Goal: Information Seeking & Learning: Learn about a topic

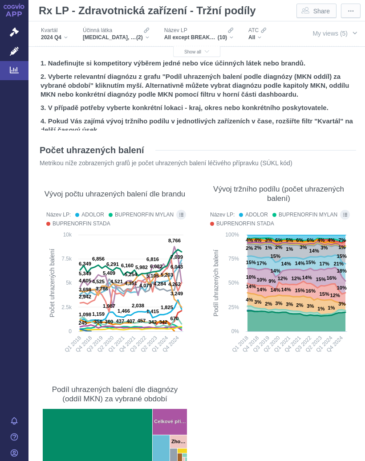
click at [207, 48] on button "Show all" at bounding box center [196, 51] width 47 height 11
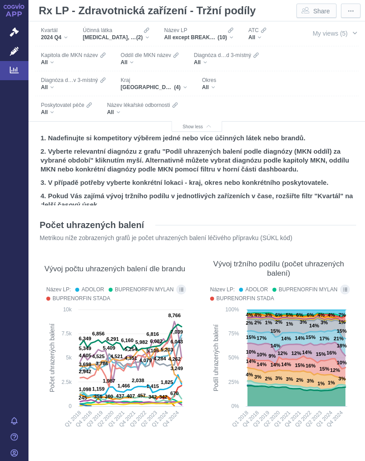
click at [351, 32] on button "My views (5)" at bounding box center [334, 33] width 61 height 17
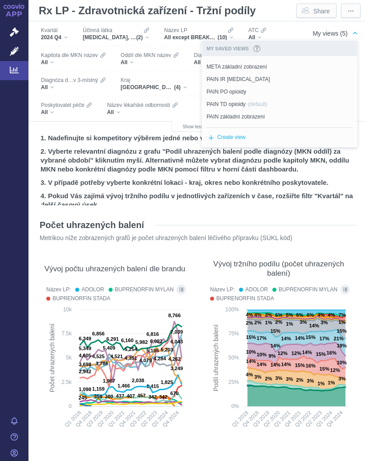
click at [0, 0] on button "Set as default" at bounding box center [0, 0] width 0 height 0
click at [220, 66] on span "META základní zobrazení" at bounding box center [237, 67] width 61 height 8
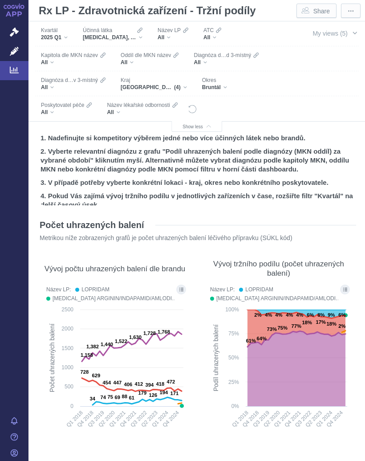
click at [186, 86] on div "[GEOGRAPHIC_DATA], [GEOGRAPHIC_DATA], [GEOGRAPHIC_DATA], [GEOGRAPHIC_DATA] (4)" at bounding box center [154, 87] width 66 height 7
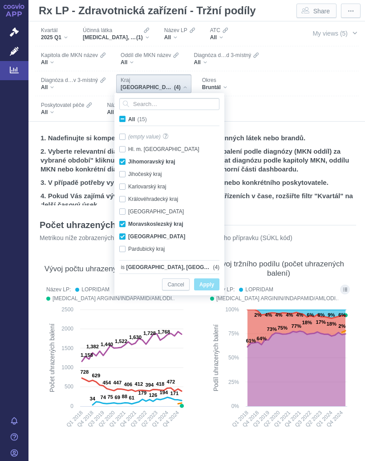
click at [123, 115] on label "All (15)" at bounding box center [134, 119] width 33 height 9
click at [128, 115] on input "All (15)" at bounding box center [131, 118] width 6 height 6
checkbox input "true"
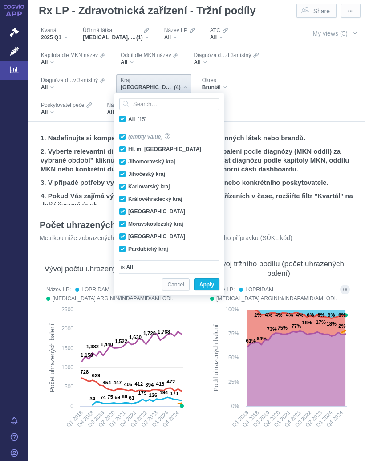
checkbox input "true"
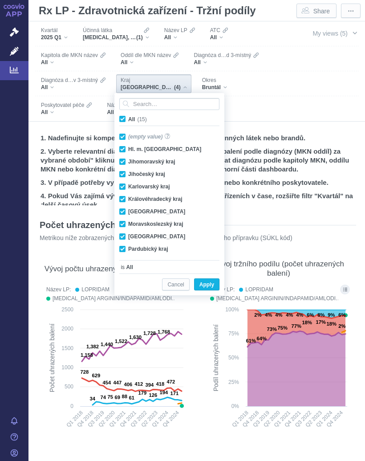
checkbox input "true"
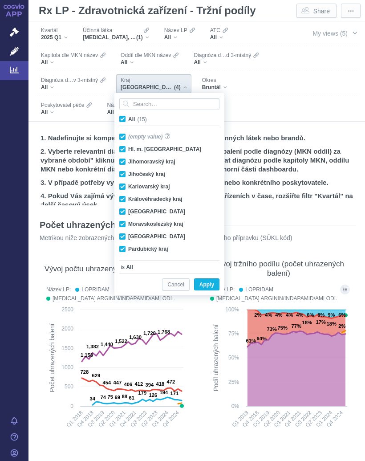
checkbox input "true"
click at [128, 118] on span "All (15)" at bounding box center [137, 119] width 19 height 6
click at [128, 118] on input "All (15)" at bounding box center [131, 118] width 6 height 6
checkbox input "false"
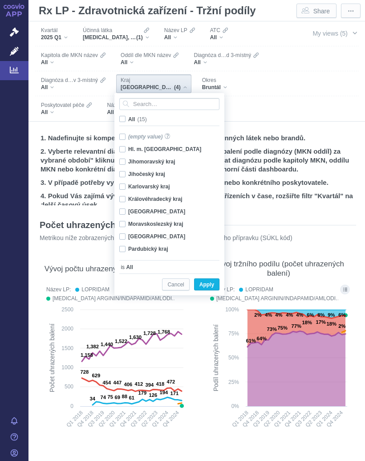
checkbox input "false"
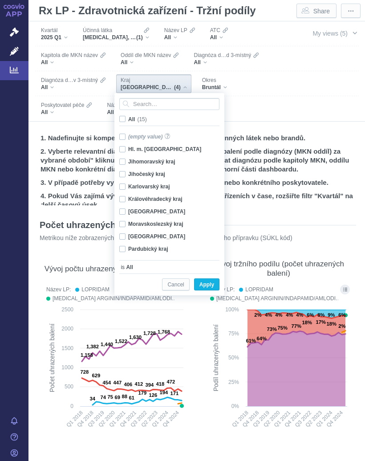
checkbox input "false"
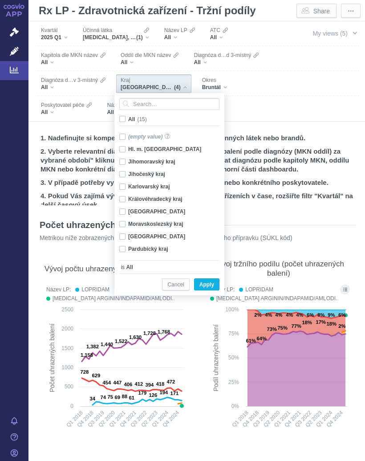
checkbox input "false"
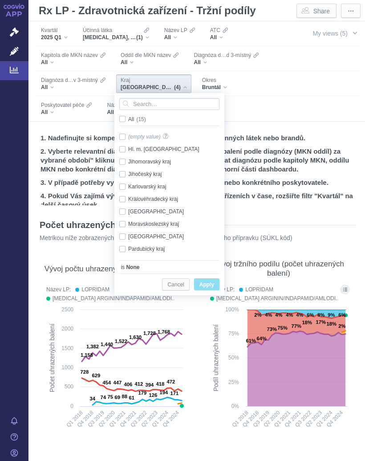
click at [0, 0] on span "Only" at bounding box center [0, 0] width 0 height 0
checkbox input "true"
click at [212, 283] on span "Apply" at bounding box center [207, 284] width 15 height 11
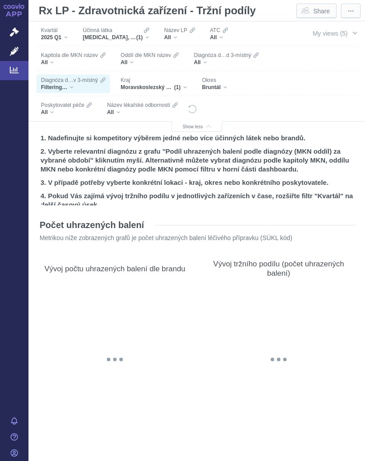
click at [224, 84] on div "Bruntál" at bounding box center [214, 87] width 25 height 7
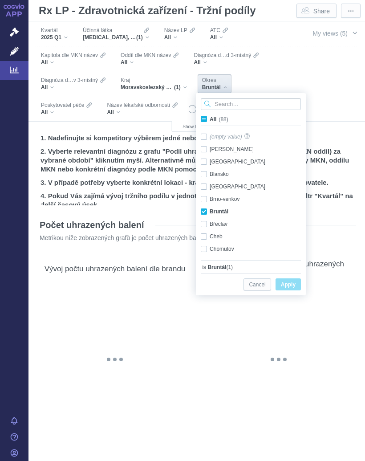
scroll to position [19, 0]
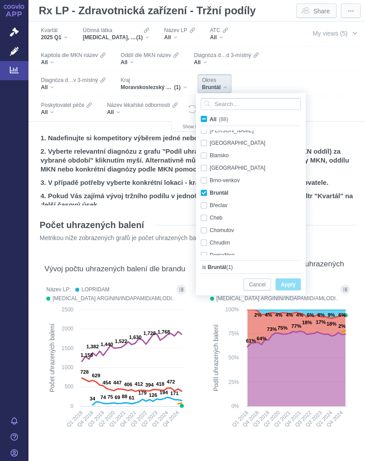
click at [208, 116] on label "All (88)" at bounding box center [216, 119] width 33 height 9
click at [210, 116] on input "All (88)" at bounding box center [213, 118] width 6 height 6
checkbox input "true"
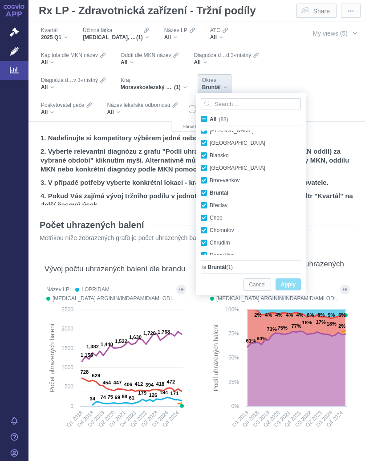
checkbox input "true"
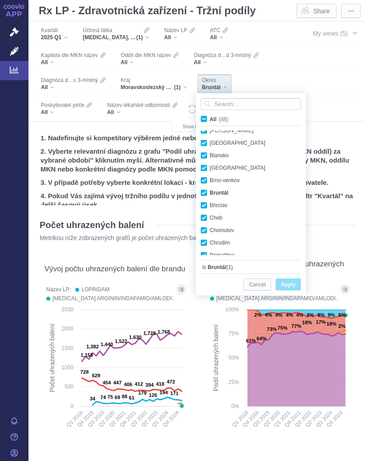
checkbox input "true"
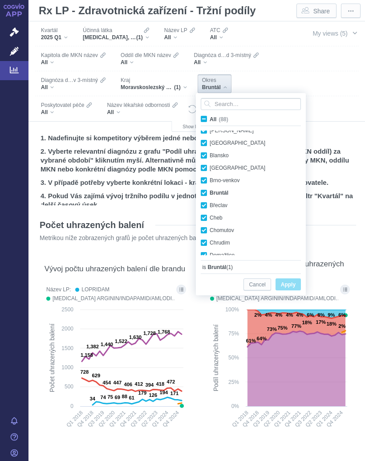
checkbox input "true"
click at [210, 118] on span "All (88)" at bounding box center [219, 119] width 19 height 6
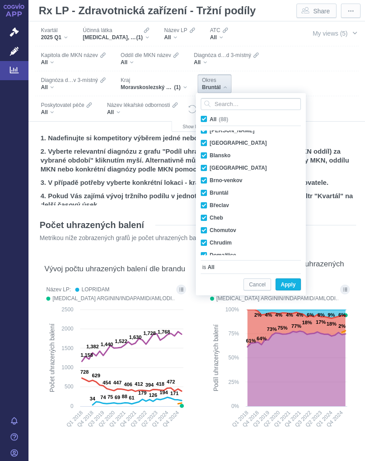
click at [210, 118] on input "All (88)" at bounding box center [213, 118] width 6 height 6
checkbox input "false"
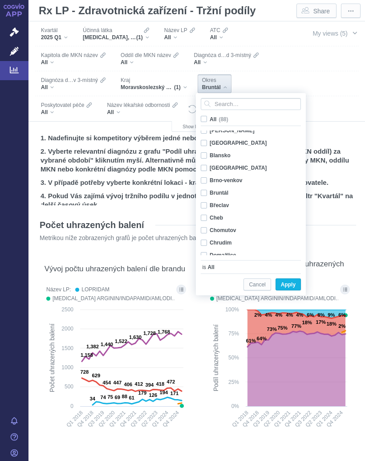
checkbox input "false"
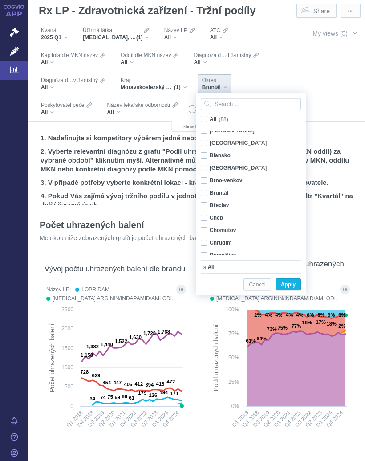
checkbox input "false"
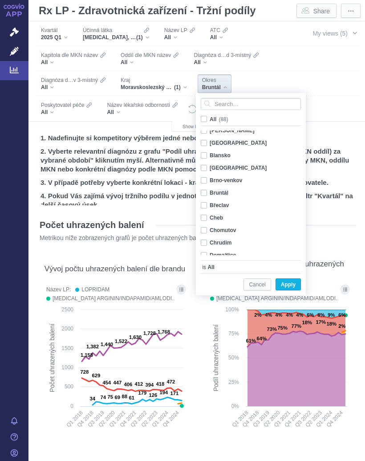
checkbox input "false"
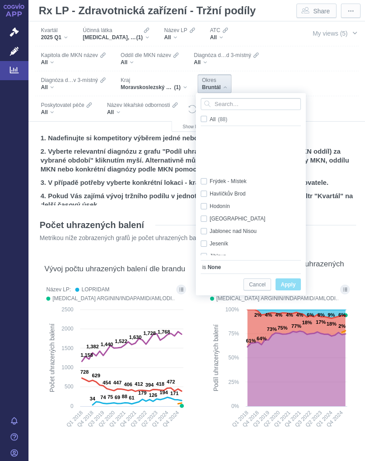
scroll to position [228, 0]
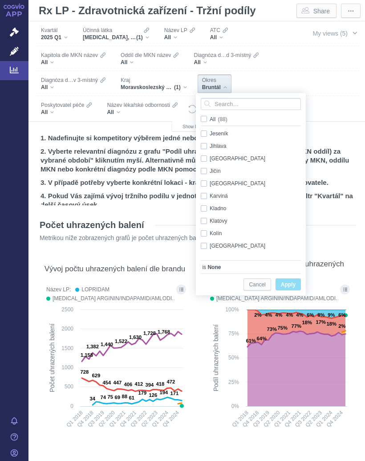
click at [0, 0] on span "Only" at bounding box center [0, 0] width 0 height 0
checkbox input "true"
click at [291, 281] on span "Apply" at bounding box center [288, 284] width 15 height 11
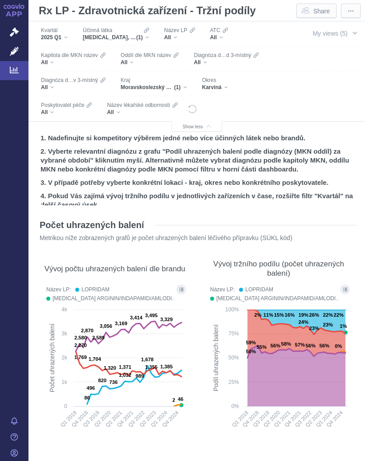
click at [57, 107] on span "Poskytovatel péče" at bounding box center [62, 105] width 43 height 7
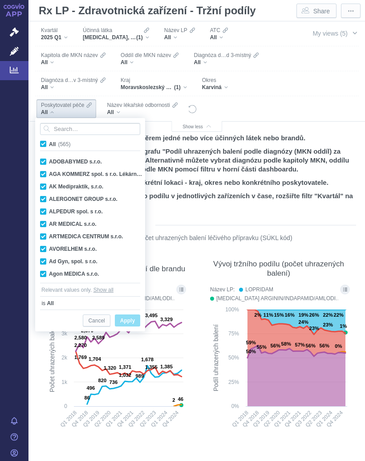
click at [49, 144] on span "All (565)" at bounding box center [59, 144] width 21 height 6
click at [49, 144] on input "All (565)" at bounding box center [52, 142] width 6 height 6
checkbox input "false"
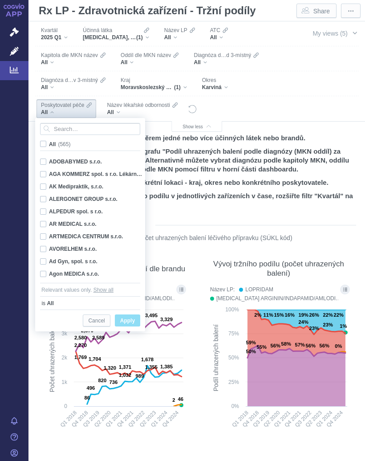
checkbox input "false"
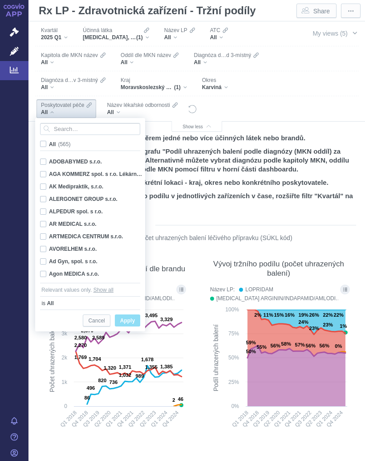
checkbox input "false"
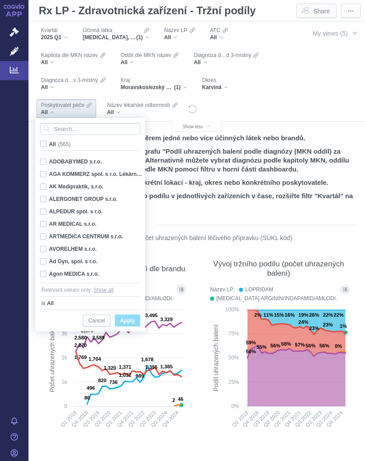
checkbox input "false"
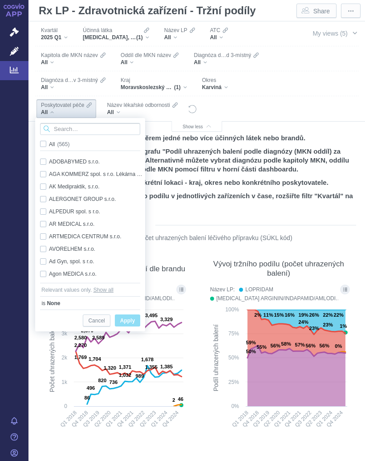
click at [80, 127] on input "Search attribute values" at bounding box center [90, 129] width 100 height 12
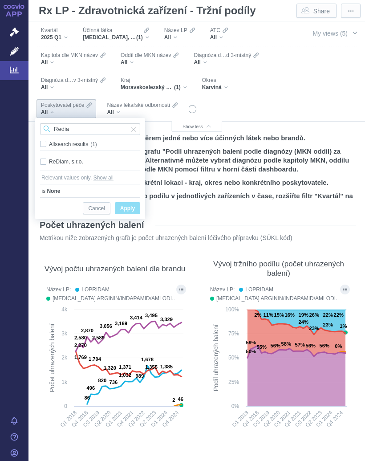
type input "Redia"
click at [45, 159] on div "ReDIam, s.r.o. Only" at bounding box center [90, 162] width 109 height 12
checkbox input "true"
click at [0, 0] on span "Only" at bounding box center [0, 0] width 0 height 0
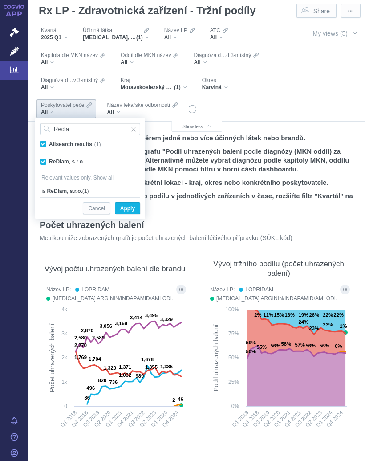
click at [133, 208] on span "Apply" at bounding box center [127, 208] width 15 height 11
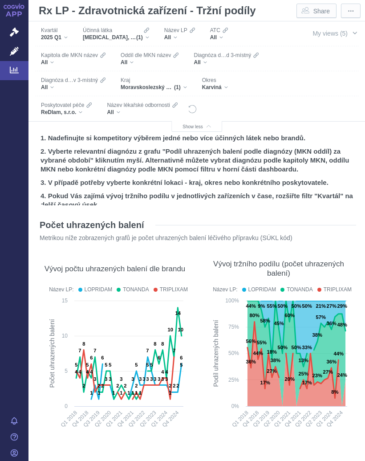
click at [148, 37] on div "[MEDICAL_DATA], AMLODIPIN A INDAPAMID (1)" at bounding box center [116, 37] width 66 height 7
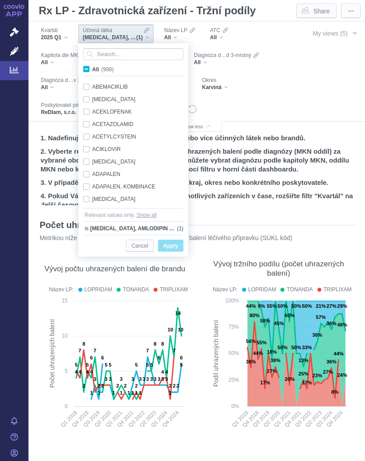
click at [93, 70] on input "All (998)" at bounding box center [95, 68] width 6 height 6
checkbox input "true"
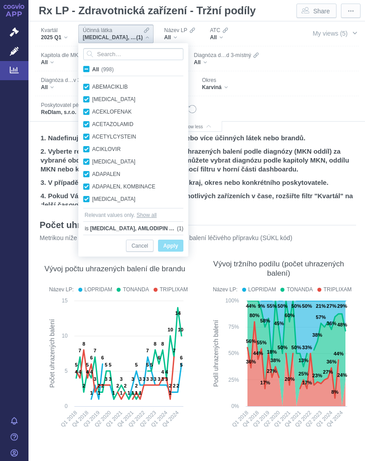
checkbox input "true"
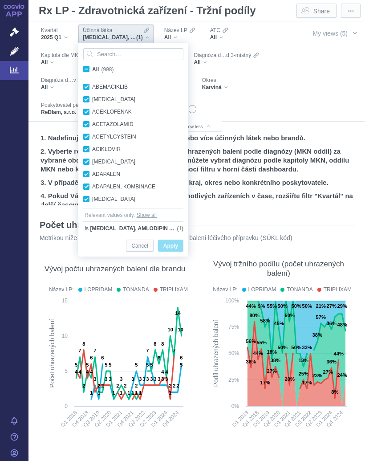
checkbox input "true"
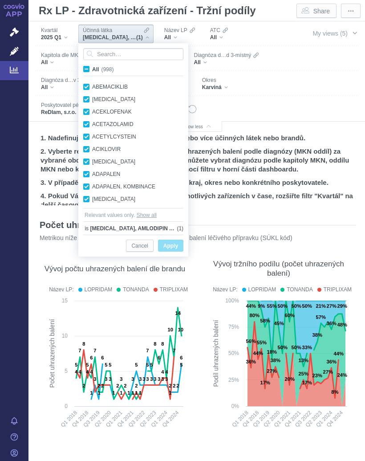
checkbox input "true"
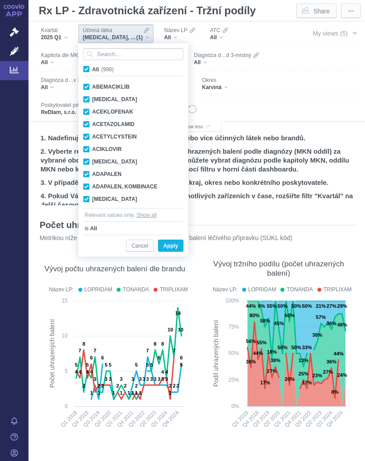
click at [92, 66] on span "All (998)" at bounding box center [102, 69] width 21 height 6
click at [92, 66] on input "All (998)" at bounding box center [95, 68] width 6 height 6
checkbox input "false"
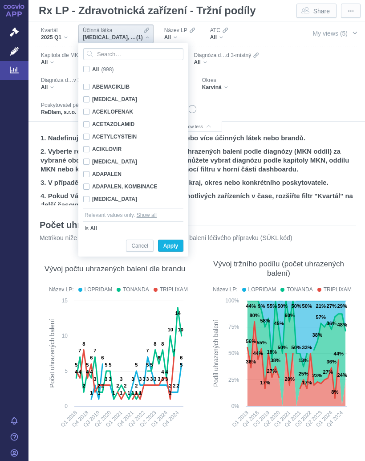
checkbox input "false"
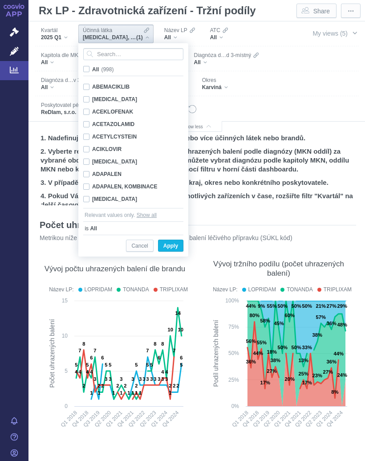
checkbox input "false"
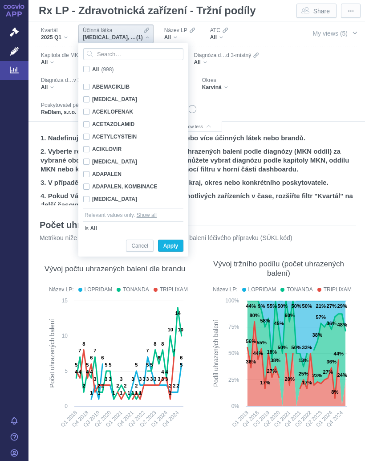
checkbox input "false"
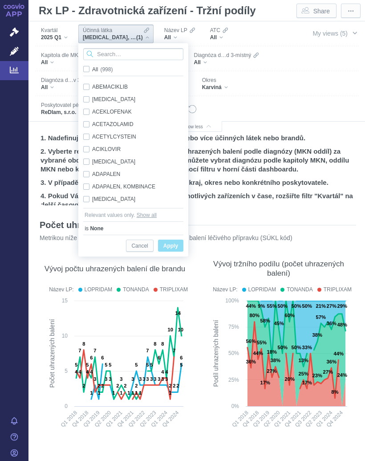
click at [134, 53] on input "Search attribute values" at bounding box center [133, 54] width 100 height 12
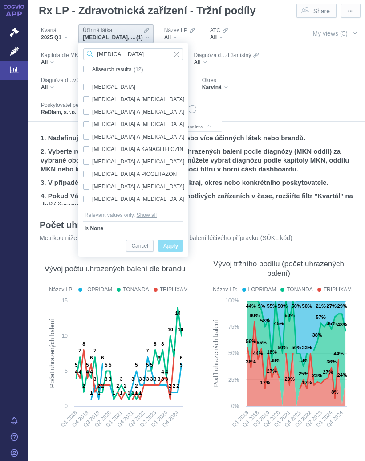
type input "[MEDICAL_DATA]"
click at [94, 85] on div "[MEDICAL_DATA] Only" at bounding box center [135, 87] width 112 height 12
checkbox input "true"
click at [0, 0] on span "Only" at bounding box center [0, 0] width 0 height 0
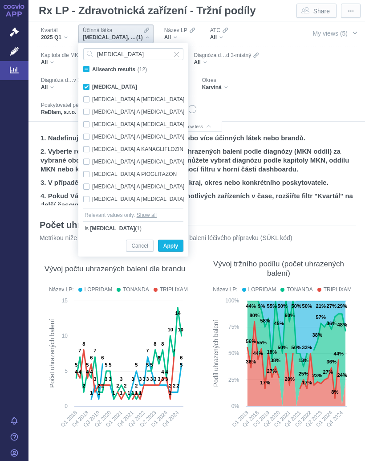
click at [176, 243] on span "Apply" at bounding box center [171, 246] width 15 height 11
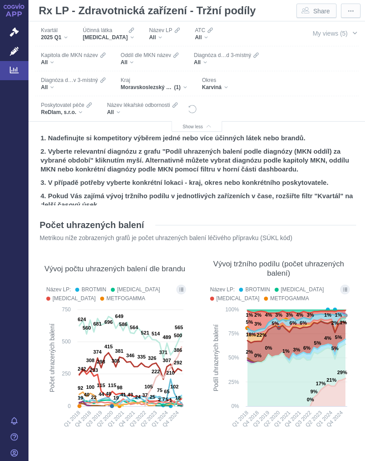
click at [184, 291] on button "Show all legend items in a dialog" at bounding box center [181, 290] width 10 height 10
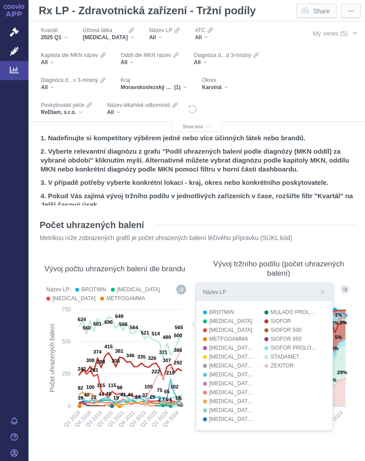
click at [129, 33] on icon "Filters" at bounding box center [131, 30] width 5 height 7
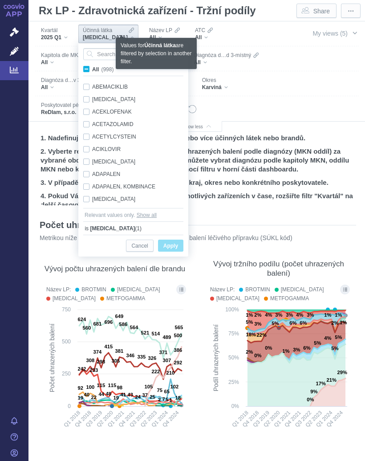
click at [92, 66] on span "All (998)" at bounding box center [102, 69] width 21 height 6
click at [92, 66] on input "All (998)" at bounding box center [95, 68] width 6 height 6
checkbox input "true"
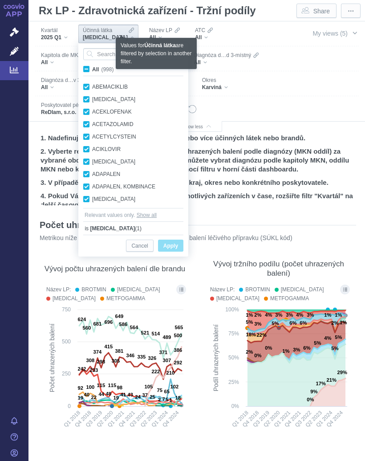
checkbox input "true"
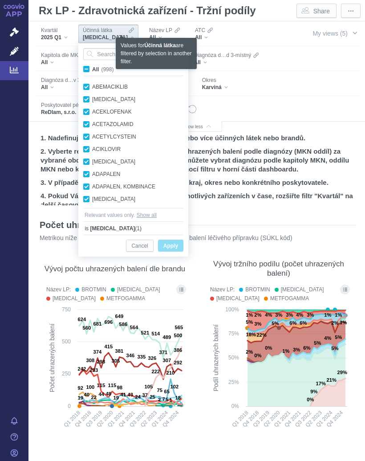
checkbox input "true"
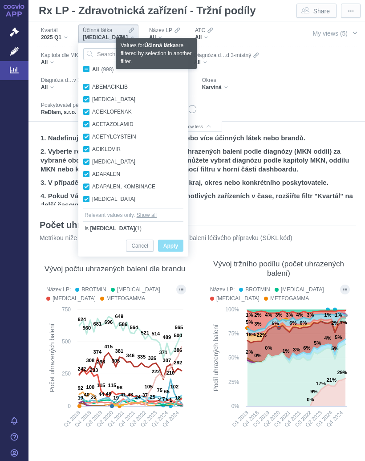
checkbox input "true"
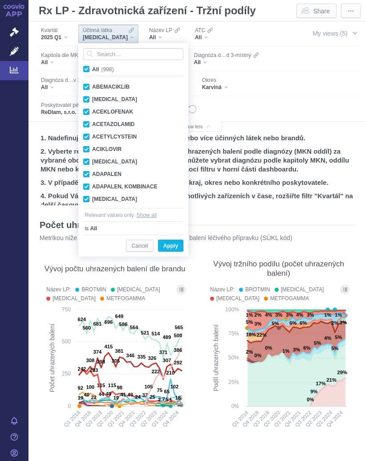
click at [90, 67] on label "All (998)" at bounding box center [100, 69] width 36 height 9
click at [92, 67] on input "All (998)" at bounding box center [95, 68] width 6 height 6
checkbox input "false"
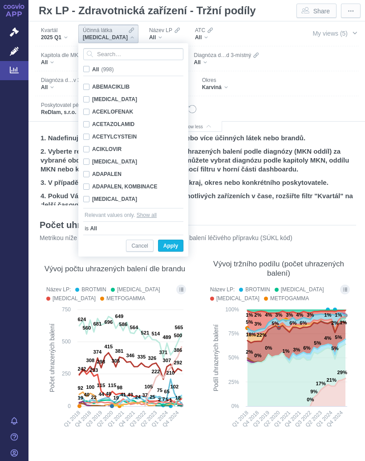
checkbox input "false"
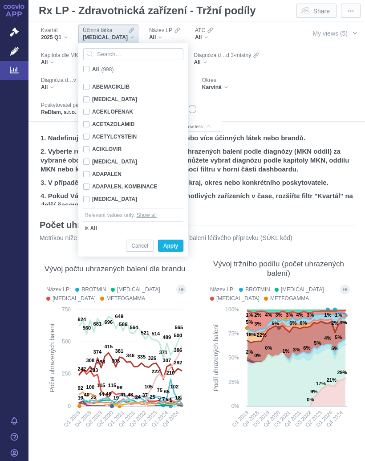
checkbox input "false"
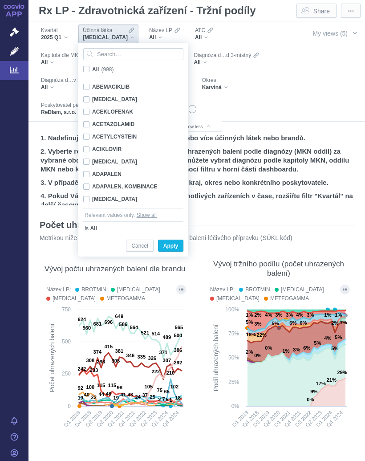
checkbox input "false"
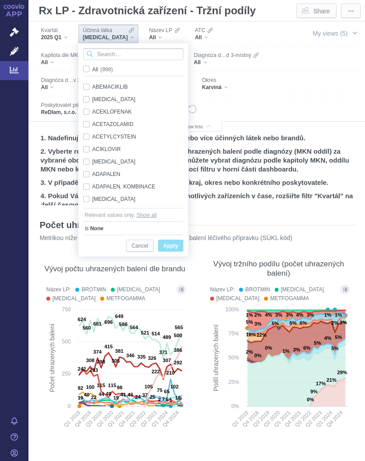
click at [127, 53] on input "Search attribute values" at bounding box center [133, 54] width 100 height 12
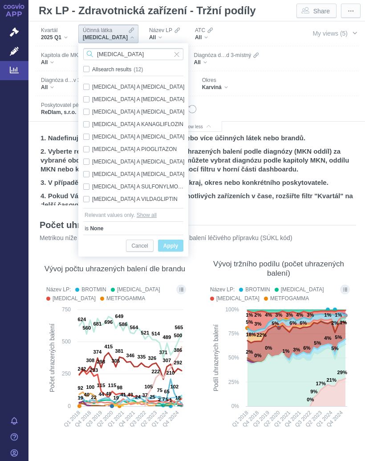
scroll to position [25, 0]
type input "[MEDICAL_DATA]"
click at [87, 196] on div "[MEDICAL_DATA] A VILDAGLIPTIN Only" at bounding box center [135, 199] width 112 height 12
checkbox input "true"
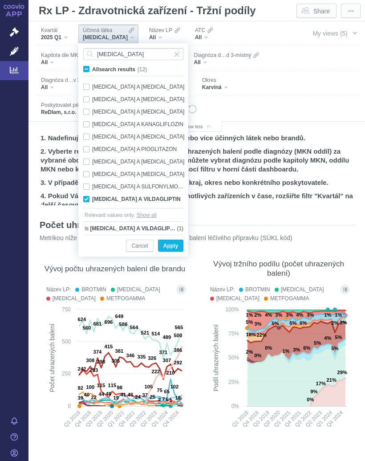
click at [0, 0] on span "Only" at bounding box center [0, 0] width 0 height 0
click at [172, 246] on span "Apply" at bounding box center [171, 246] width 15 height 11
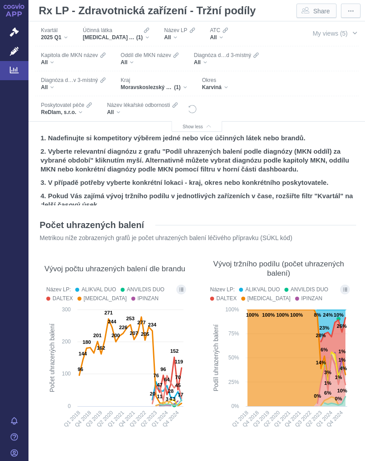
click at [180, 286] on button "Show all legend items in a dialog" at bounding box center [181, 290] width 10 height 10
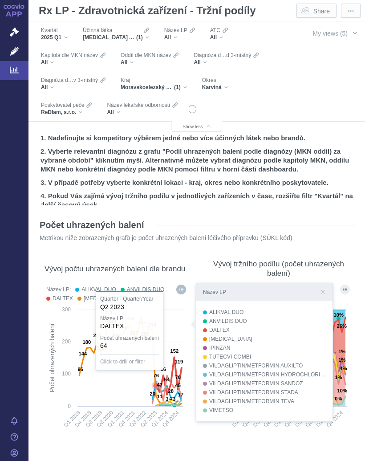
click at [128, 374] on icon at bounding box center [131, 374] width 106 height 0
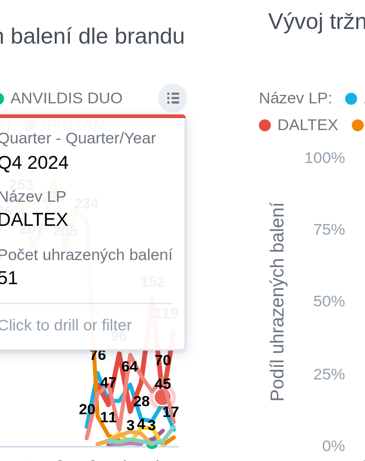
click at [160, 400] on icon at bounding box center [171, 402] width 22 height 5
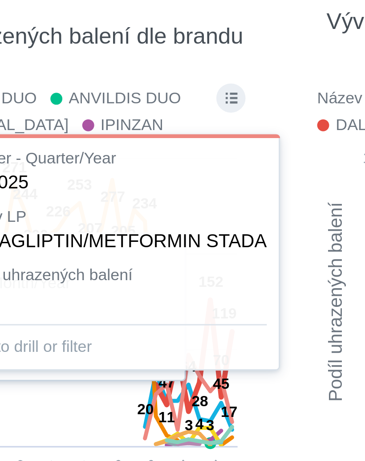
click at [76, 283] on div at bounding box center [115, 359] width 146 height 153
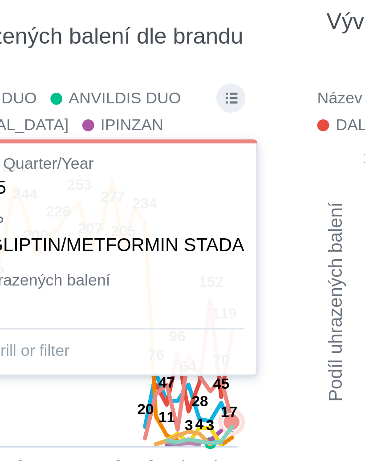
click at [178, 392] on text "17" at bounding box center [180, 394] width 5 height 5
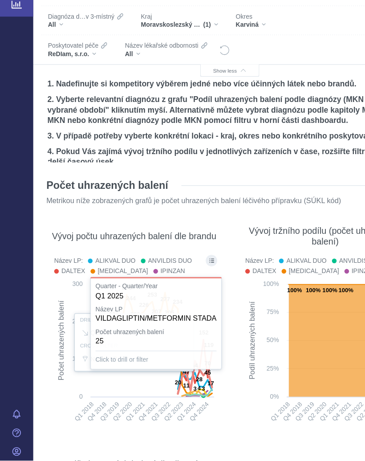
click at [204, 254] on div "Vývoj tržního podílu (počet uhrazených balení) Název LP: ALIKVAL DUO ANVILDIS D…" at bounding box center [278, 345] width 155 height 192
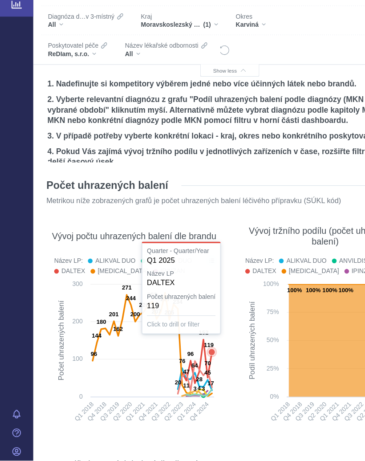
click at [183, 365] on icon at bounding box center [182, 368] width 6 height 6
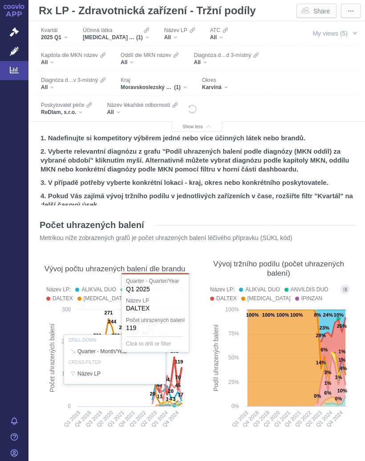
click at [154, 30] on div "Účinná [PERSON_NAME] [MEDICAL_DATA] A VILDAGLIPTIN (1)" at bounding box center [115, 34] width 75 height 19
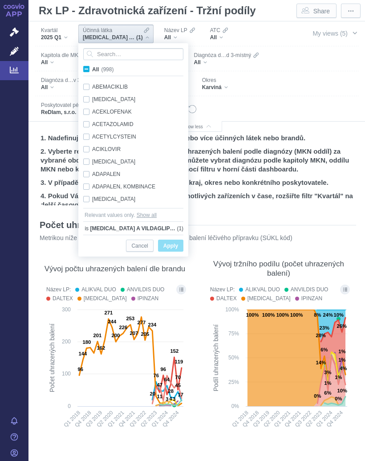
click at [89, 66] on label "All (998)" at bounding box center [100, 69] width 36 height 9
click at [92, 66] on input "All (998)" at bounding box center [95, 68] width 6 height 6
checkbox input "true"
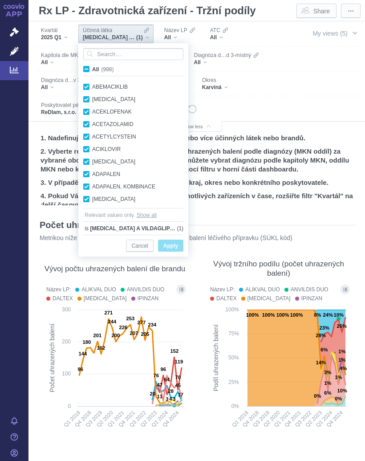
checkbox input "true"
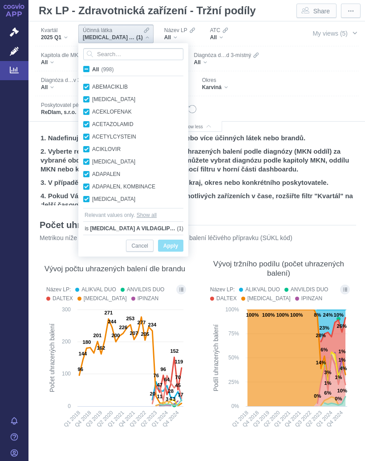
checkbox input "true"
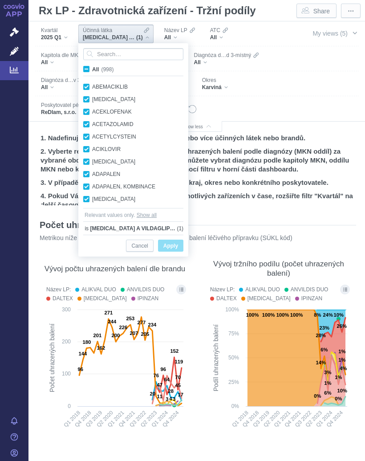
checkbox input "true"
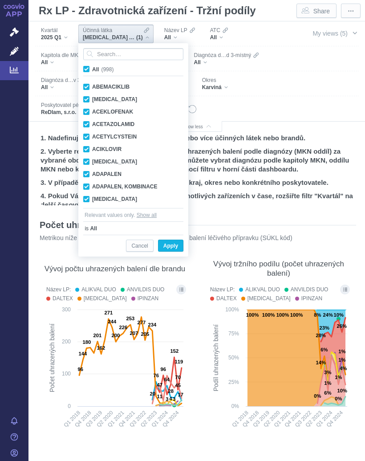
click at [90, 67] on label "All (998)" at bounding box center [100, 69] width 36 height 9
click at [92, 67] on input "All (998)" at bounding box center [95, 68] width 6 height 6
checkbox input "false"
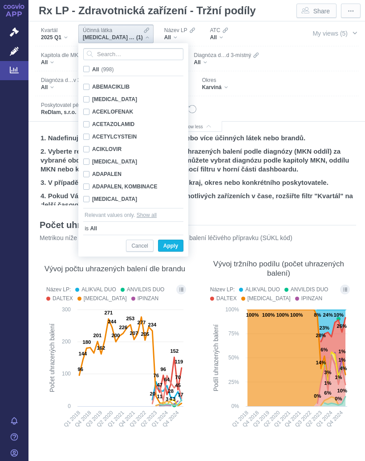
checkbox input "false"
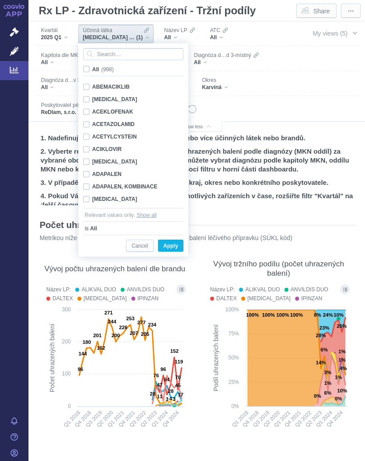
checkbox input "false"
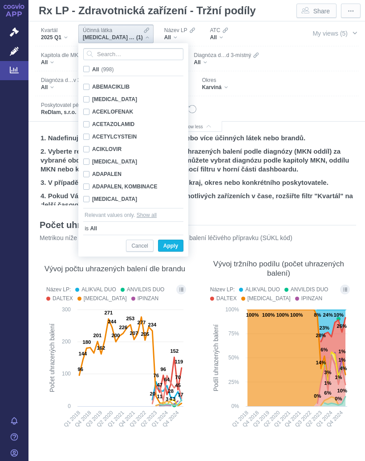
checkbox input "false"
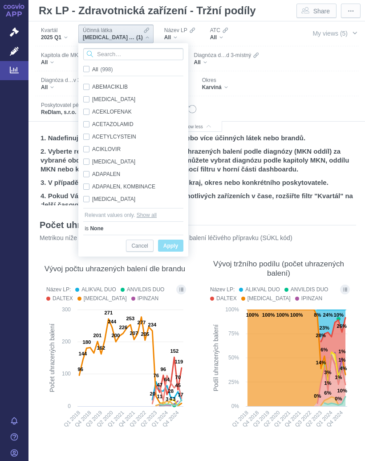
click at [127, 49] on input "Search attribute values" at bounding box center [133, 54] width 100 height 12
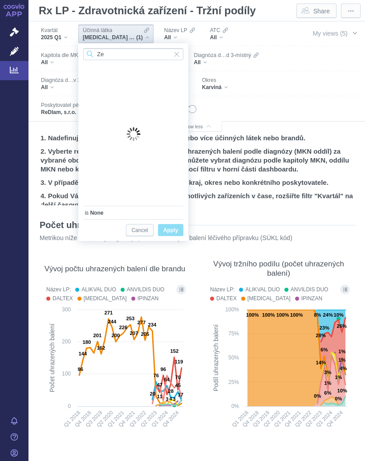
type input "Z"
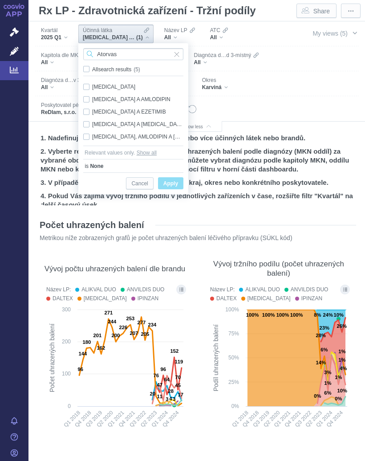
type input "Atorvas"
click at [90, 107] on div "[MEDICAL_DATA] A EZETIMIB Only" at bounding box center [133, 112] width 109 height 12
checkbox input "true"
click at [0, 0] on span "Only" at bounding box center [0, 0] width 0 height 0
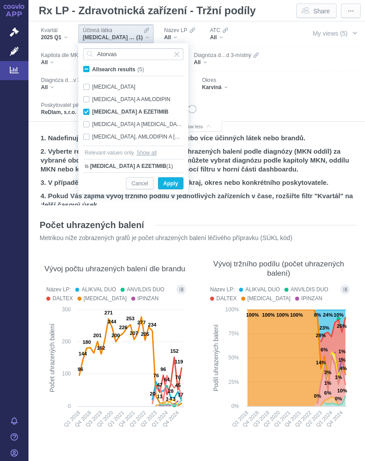
click at [174, 182] on span "Apply" at bounding box center [171, 183] width 15 height 11
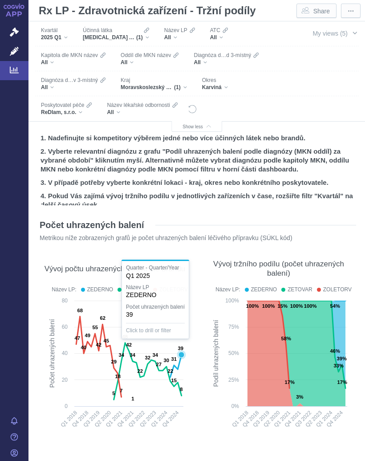
click at [181, 356] on icon at bounding box center [182, 355] width 6 height 6
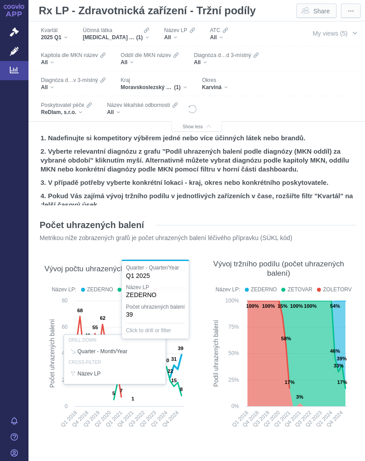
click at [181, 360] on div at bounding box center [115, 359] width 146 height 153
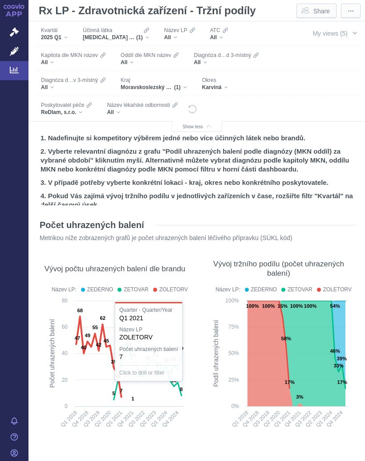
click at [199, 349] on section "Počet uhrazených balení Metrikou níže zobrazených grafů je počet uhrazených bal…" at bounding box center [196, 426] width 319 height 430
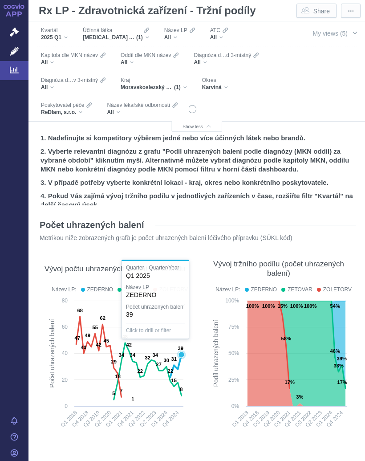
click at [184, 355] on icon at bounding box center [182, 355] width 6 height 6
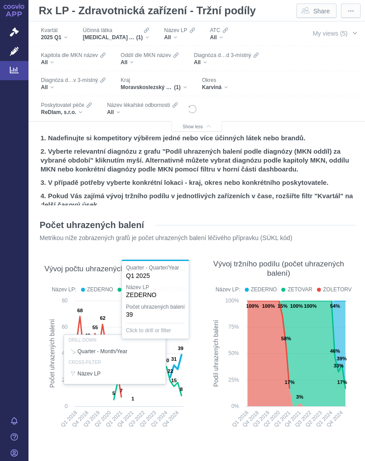
click at [184, 355] on div at bounding box center [115, 359] width 146 height 153
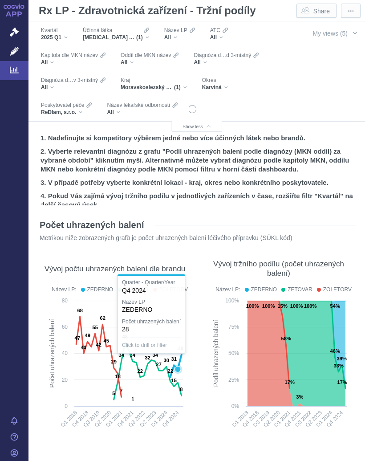
click at [179, 355] on icon at bounding box center [175, 366] width 11 height 22
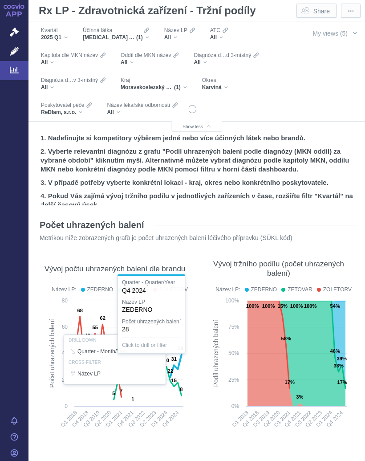
scroll to position [0, 0]
click at [152, 34] on div "Účinná [PERSON_NAME] [MEDICAL_DATA] A EZETIMIB (1)" at bounding box center [115, 34] width 75 height 19
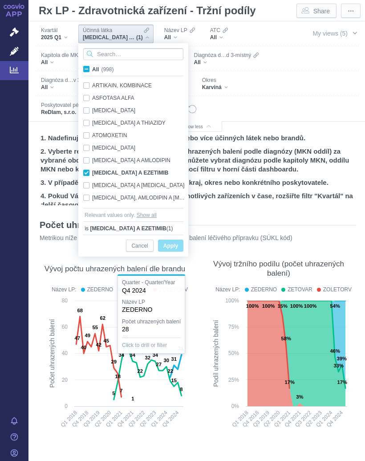
scroll to position [705, 0]
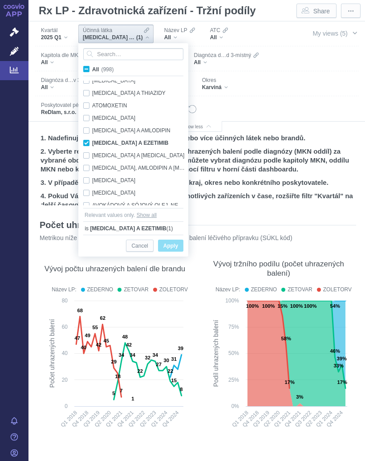
click at [92, 66] on span "All (998)" at bounding box center [102, 69] width 21 height 6
click at [92, 66] on input "All (998)" at bounding box center [95, 68] width 6 height 6
checkbox input "true"
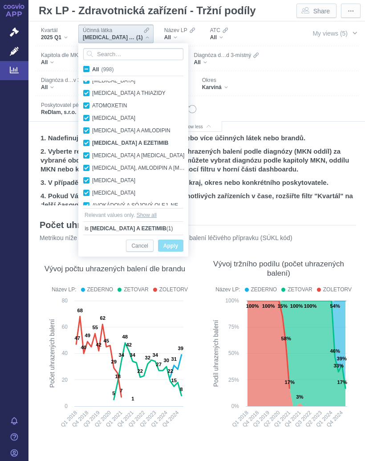
checkbox input "true"
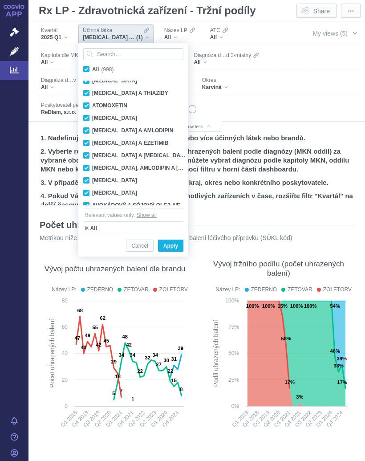
click at [90, 65] on label "All (998)" at bounding box center [100, 69] width 36 height 9
click at [92, 65] on input "All (998)" at bounding box center [95, 68] width 6 height 6
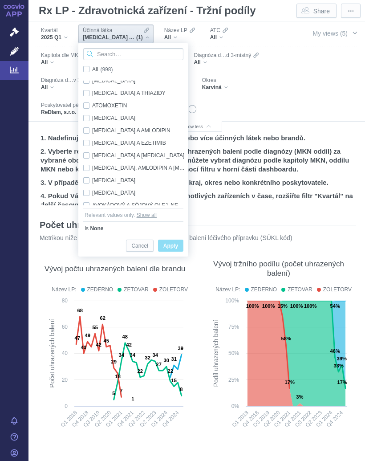
click at [124, 51] on input "Search attribute values" at bounding box center [133, 54] width 100 height 12
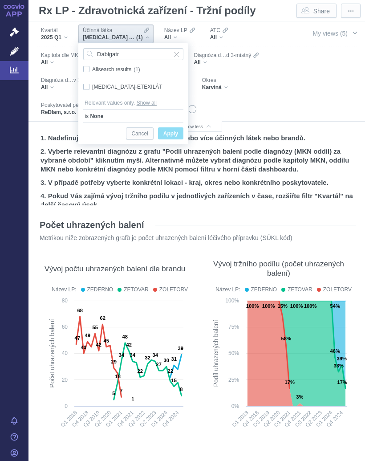
click at [87, 86] on div "[MEDICAL_DATA]-ETEXILÁT Only" at bounding box center [133, 87] width 109 height 12
click at [0, 0] on span "Only" at bounding box center [0, 0] width 0 height 0
click at [172, 131] on span "Apply" at bounding box center [171, 133] width 15 height 11
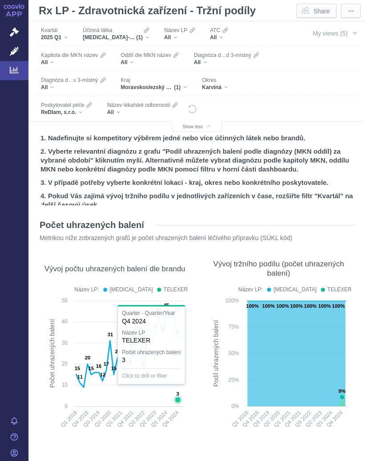
click at [180, 399] on icon at bounding box center [178, 400] width 6 height 6
click at [204, 366] on div "Vývoj tržního podílu (počet uhrazených balení) Název LP: [MEDICAL_DATA] TELEXER…" at bounding box center [278, 345] width 155 height 192
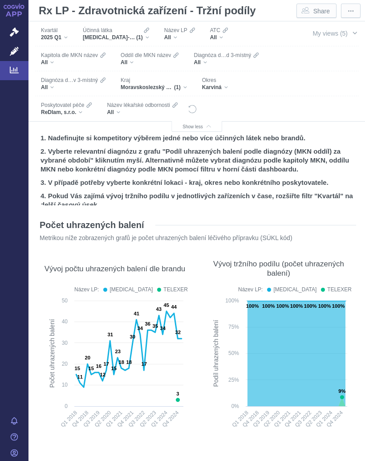
click at [207, 344] on rect at bounding box center [279, 366] width 146 height 140
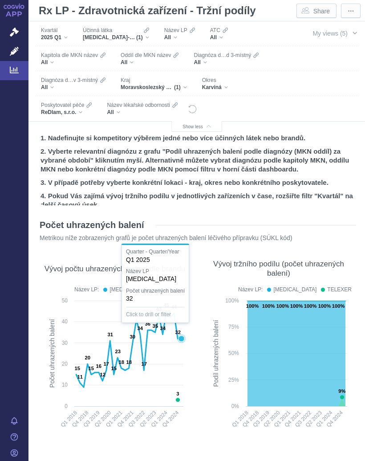
click at [180, 337] on icon at bounding box center [182, 339] width 6 height 6
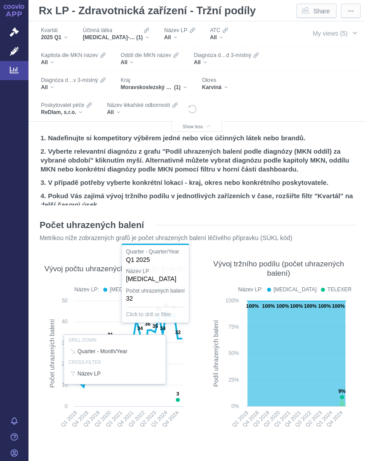
click at [202, 361] on div "Vývoj tržního podílu (počet uhrazených balení) Název LP: [MEDICAL_DATA] TELEXER…" at bounding box center [278, 345] width 155 height 192
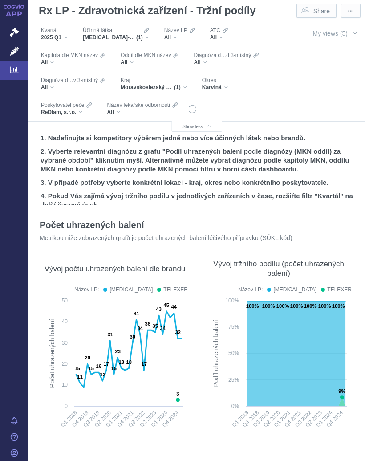
click at [152, 34] on div "Účinná [PERSON_NAME] [MEDICAL_DATA]-ETEXILÁT (1)" at bounding box center [115, 34] width 75 height 19
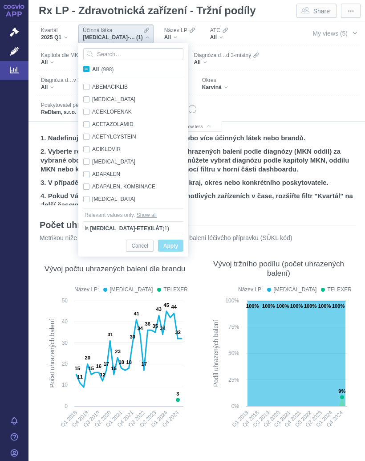
scroll to position [2127, 0]
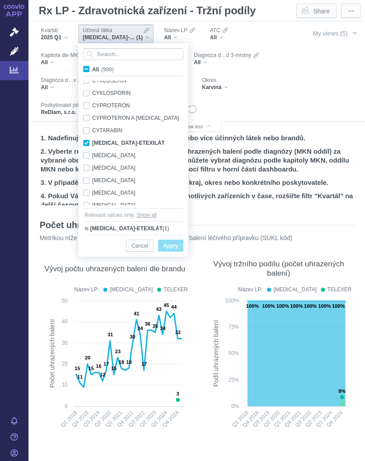
click at [92, 68] on span "All (998)" at bounding box center [102, 69] width 21 height 6
click at [92, 68] on input "All (998)" at bounding box center [95, 68] width 6 height 6
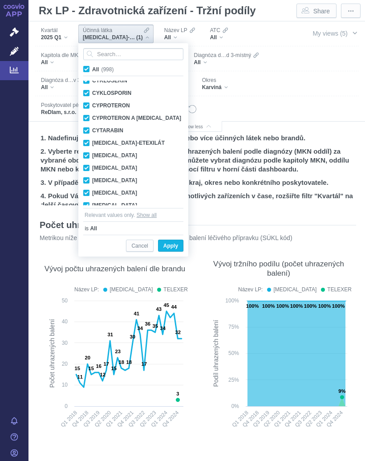
click at [92, 67] on span "All (998)" at bounding box center [102, 69] width 21 height 6
click at [92, 67] on input "All (998)" at bounding box center [95, 68] width 6 height 6
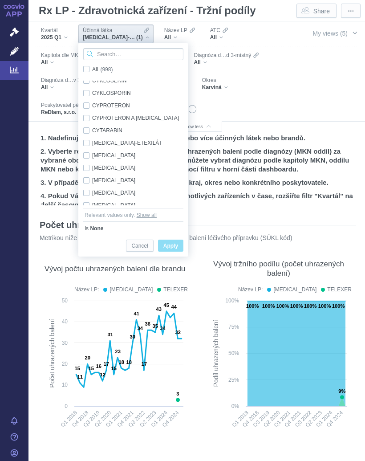
click at [119, 49] on input "Search attribute values" at bounding box center [133, 54] width 100 height 12
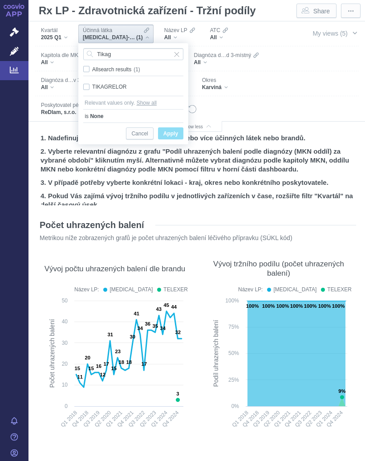
click at [87, 81] on div "TIKAGRELOR Only" at bounding box center [133, 87] width 109 height 12
click at [174, 131] on span "Apply" at bounding box center [171, 133] width 15 height 11
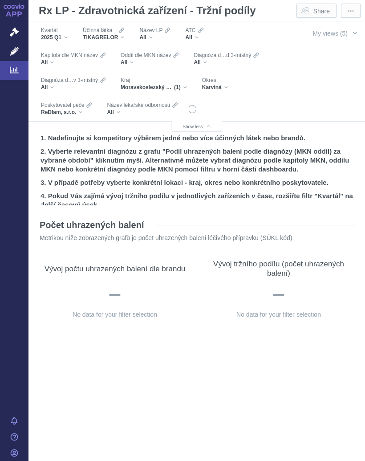
click at [80, 108] on span "Poskytovatel péče" at bounding box center [62, 105] width 43 height 7
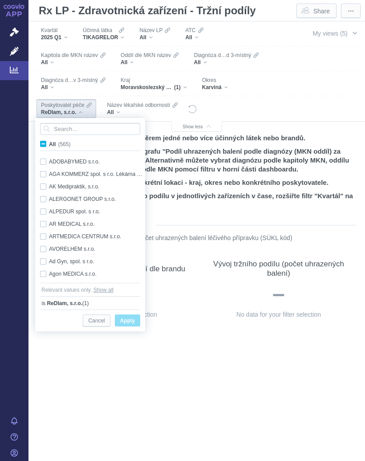
click at [49, 145] on input "All (565)" at bounding box center [52, 142] width 6 height 6
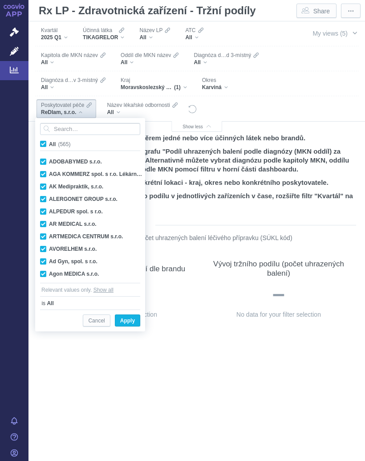
click at [49, 144] on span "All (565)" at bounding box center [59, 144] width 21 height 6
click at [49, 144] on input "All (565)" at bounding box center [52, 142] width 6 height 6
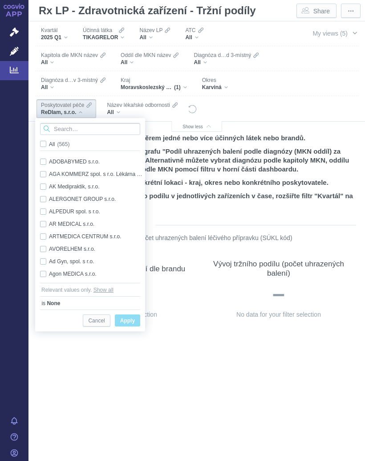
click at [71, 128] on input "Search attribute values" at bounding box center [90, 129] width 100 height 12
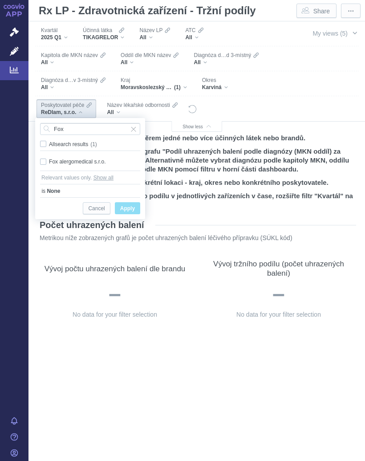
click at [0, 0] on span "Only" at bounding box center [0, 0] width 0 height 0
click at [133, 204] on span "Apply" at bounding box center [127, 208] width 15 height 11
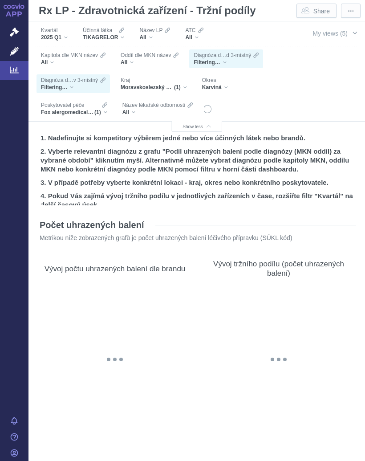
click at [123, 36] on div "TIKAGRELOR" at bounding box center [103, 37] width 41 height 7
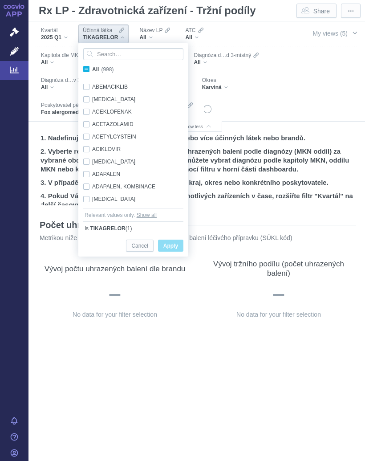
click at [88, 66] on label "All (998)" at bounding box center [100, 69] width 36 height 9
click at [92, 66] on input "All (998)" at bounding box center [95, 68] width 6 height 6
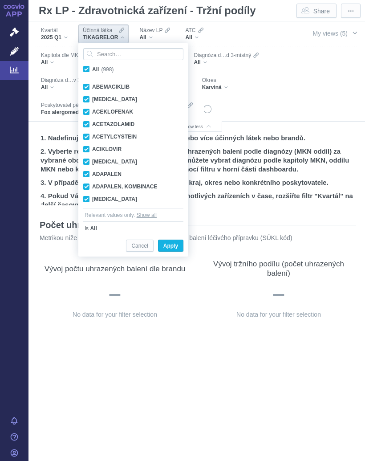
click at [92, 68] on span "All (998)" at bounding box center [102, 69] width 21 height 6
click at [92, 68] on input "All (998)" at bounding box center [95, 68] width 6 height 6
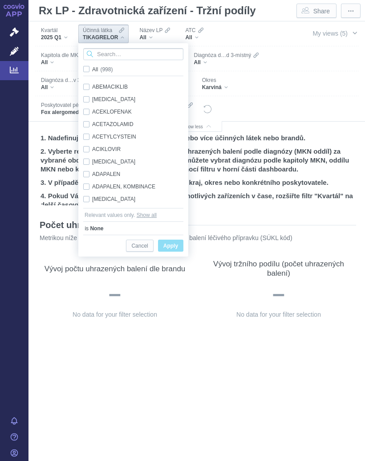
click at [117, 54] on input "Search attribute values" at bounding box center [133, 54] width 100 height 12
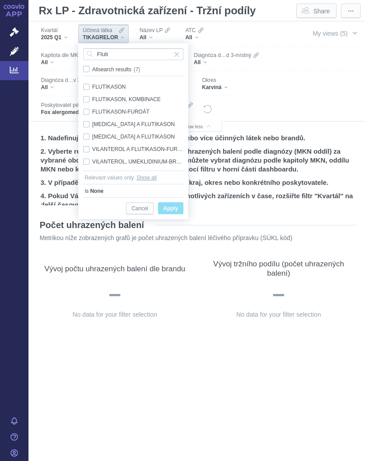
click at [90, 98] on div "FLUTIKASON, KOMBINACE Only" at bounding box center [133, 99] width 109 height 12
click at [0, 0] on span "Only" at bounding box center [0, 0] width 0 height 0
click at [175, 208] on span "Apply" at bounding box center [171, 208] width 15 height 11
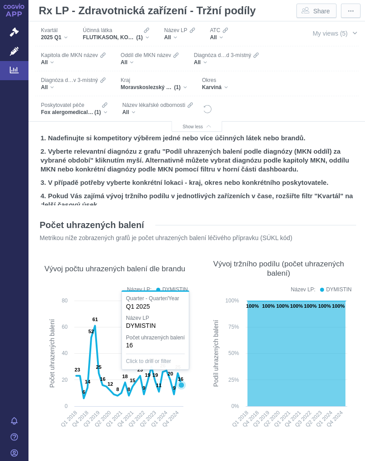
click at [182, 377] on text "16" at bounding box center [180, 379] width 5 height 5
click at [209, 395] on rect at bounding box center [279, 366] width 146 height 140
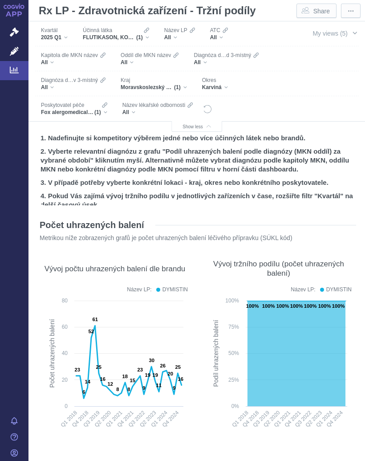
click at [181, 381] on text "16" at bounding box center [180, 379] width 5 height 5
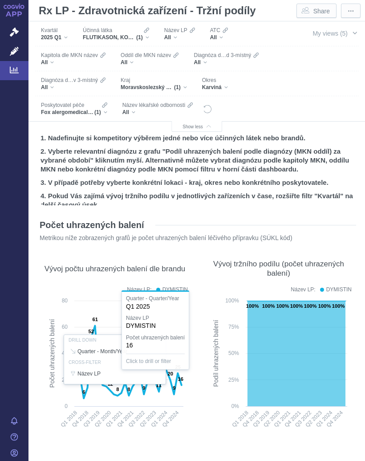
click at [109, 109] on div "Poskytovatel [PERSON_NAME] alergomedical s.r.o. (1)" at bounding box center [74, 108] width 75 height 19
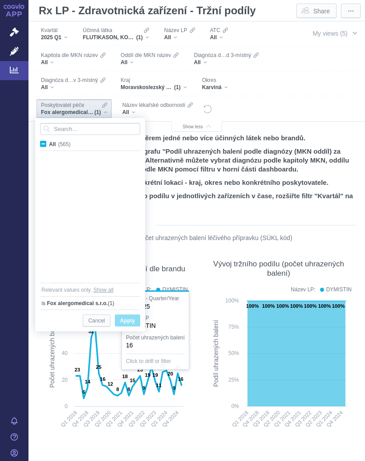
scroll to position [792, 0]
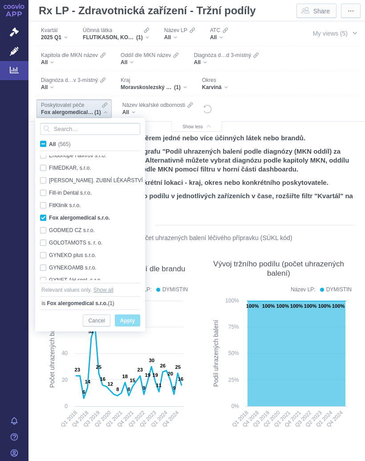
click at [49, 142] on span "All (565)" at bounding box center [59, 144] width 21 height 6
click at [49, 142] on input "All (565)" at bounding box center [52, 142] width 6 height 6
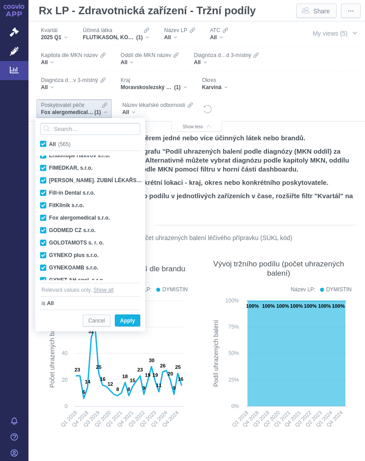
click at [45, 140] on label "All (565)" at bounding box center [57, 143] width 36 height 9
click at [49, 140] on input "All (565)" at bounding box center [52, 142] width 6 height 6
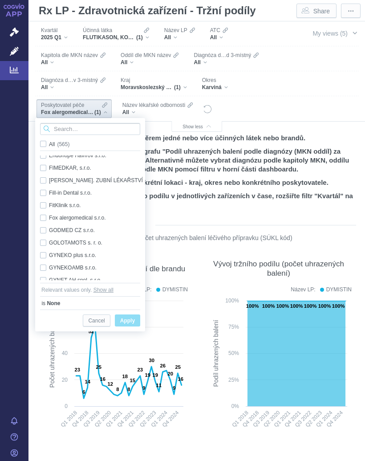
click at [80, 124] on input "Search attribute values" at bounding box center [90, 129] width 100 height 12
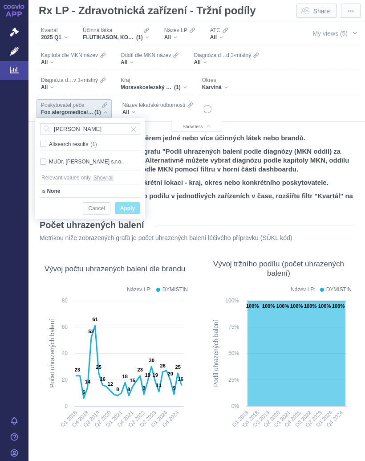
click at [46, 158] on div "MUDr. [PERSON_NAME] s.r.o. Only" at bounding box center [90, 162] width 109 height 12
click at [0, 0] on span "Only" at bounding box center [0, 0] width 0 height 0
click at [127, 206] on span "Apply" at bounding box center [127, 208] width 15 height 11
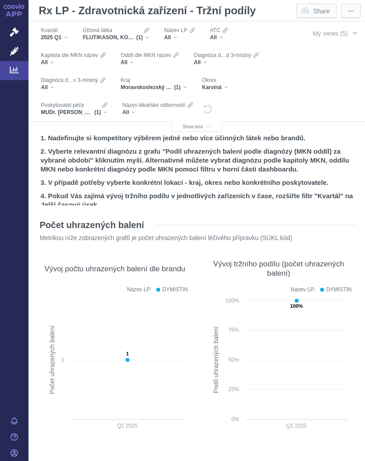
click at [147, 33] on icon "Filters" at bounding box center [146, 30] width 5 height 7
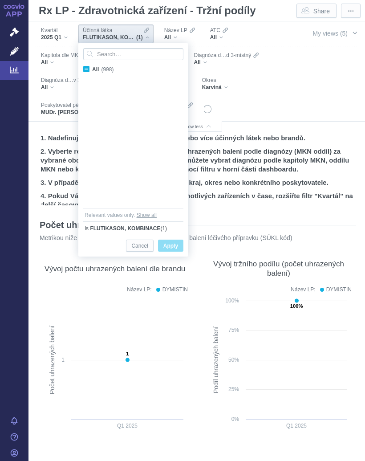
scroll to position [3824, 0]
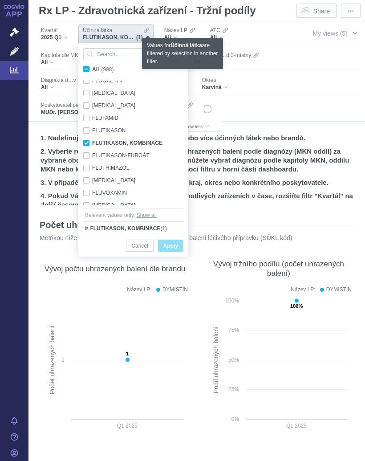
click at [92, 68] on span "All (998)" at bounding box center [102, 69] width 21 height 6
click at [92, 68] on input "All (998)" at bounding box center [95, 68] width 6 height 6
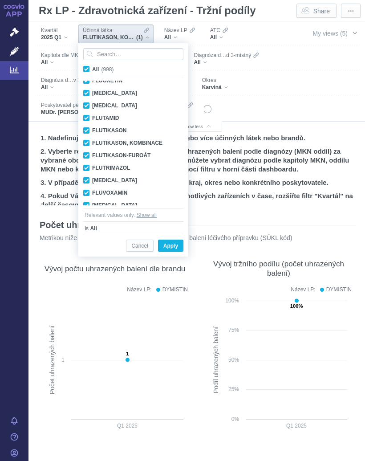
click at [92, 68] on span "All (998)" at bounding box center [102, 69] width 21 height 6
click at [92, 68] on input "All (998)" at bounding box center [95, 68] width 6 height 6
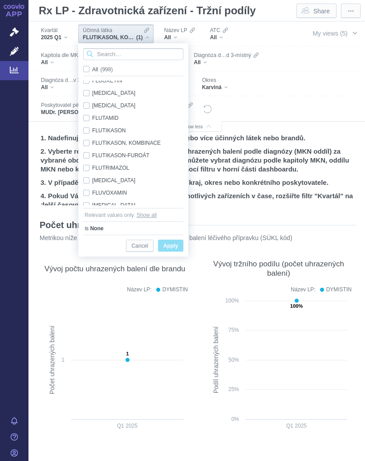
click at [115, 52] on input "Search attribute values" at bounding box center [133, 54] width 100 height 12
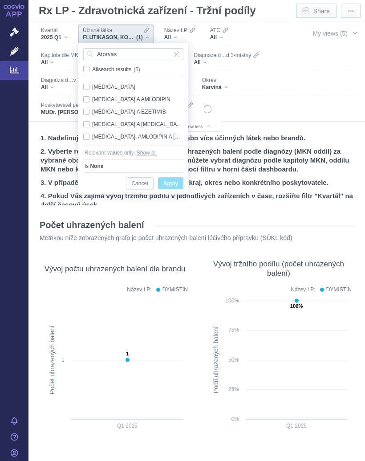
click at [89, 109] on div "[MEDICAL_DATA] A EZETIMIB Only" at bounding box center [133, 112] width 109 height 12
click at [0, 0] on span "Only" at bounding box center [0, 0] width 0 height 0
click at [172, 182] on span "Apply" at bounding box center [171, 183] width 15 height 11
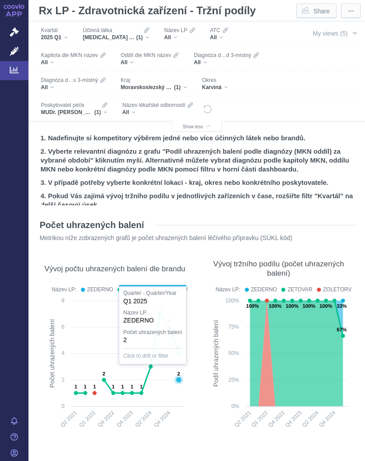
click at [180, 377] on text "2" at bounding box center [178, 373] width 3 height 5
click at [190, 401] on div "Vývoj počtu uhrazených balení dle brandu Název LP: ZEDERNO ZETOVAR ZOLETORV Pre…" at bounding box center [114, 345] width 155 height 192
click at [182, 397] on rect at bounding box center [115, 366] width 146 height 140
click at [206, 361] on rect at bounding box center [279, 366] width 146 height 140
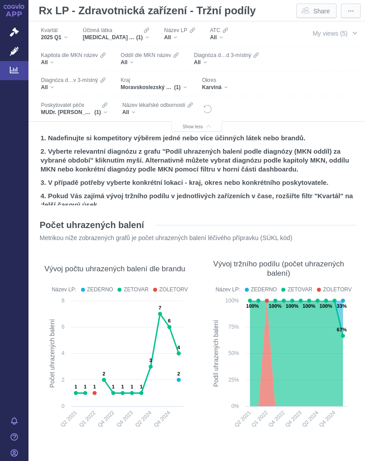
click at [206, 358] on rect at bounding box center [279, 366] width 146 height 140
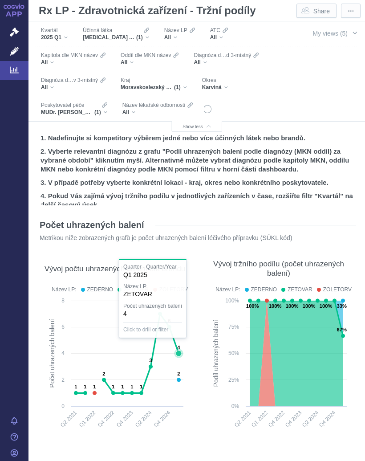
click at [179, 347] on icon at bounding box center [127, 353] width 103 height 79
click at [198, 399] on section "Počet uhrazených balení Metrikou níže zobrazených grafů je počet uhrazených bal…" at bounding box center [196, 426] width 319 height 430
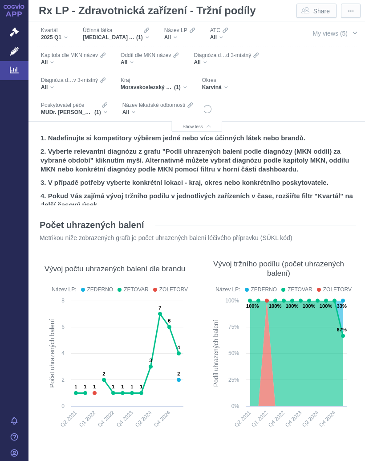
click at [151, 35] on div "Účinná [PERSON_NAME] [MEDICAL_DATA] A EZETIMIB (1)" at bounding box center [115, 34] width 75 height 19
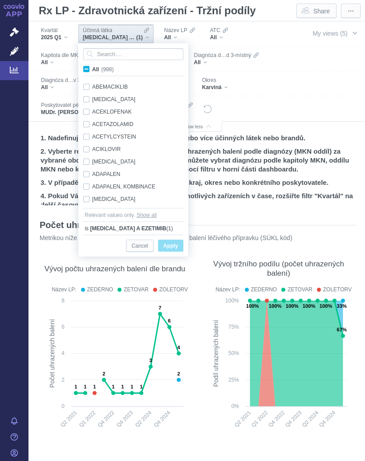
scroll to position [705, 0]
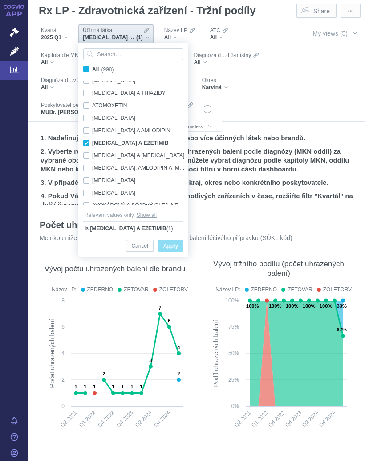
click at [92, 70] on span "All (998)" at bounding box center [102, 69] width 21 height 6
click at [92, 70] on input "All (998)" at bounding box center [95, 68] width 6 height 6
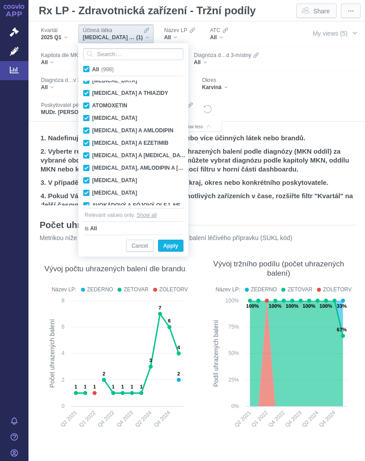
click at [92, 69] on span "All (998)" at bounding box center [102, 69] width 21 height 6
click at [92, 69] on input "All (998)" at bounding box center [95, 68] width 6 height 6
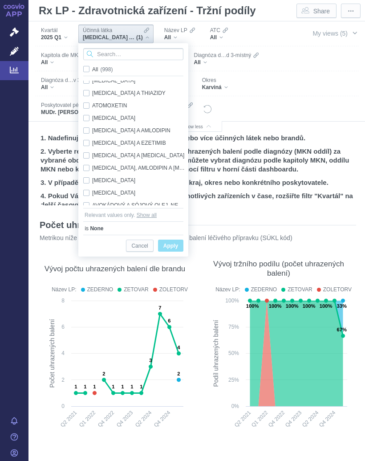
click at [112, 52] on input "Search attribute values" at bounding box center [133, 54] width 100 height 12
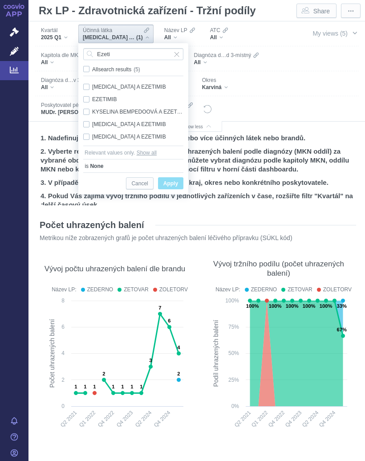
click at [90, 99] on div "EZETIMIB Only" at bounding box center [133, 99] width 109 height 12
click at [0, 0] on span "Only" at bounding box center [0, 0] width 0 height 0
click at [174, 182] on span "Apply" at bounding box center [171, 183] width 15 height 11
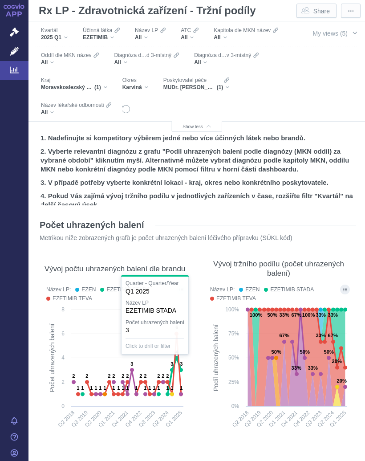
click at [204, 382] on div "Vývoj tržního podílu (počet uhrazených balení) Název LP: EZEN EZETIMIB STADA EZ…" at bounding box center [278, 345] width 155 height 192
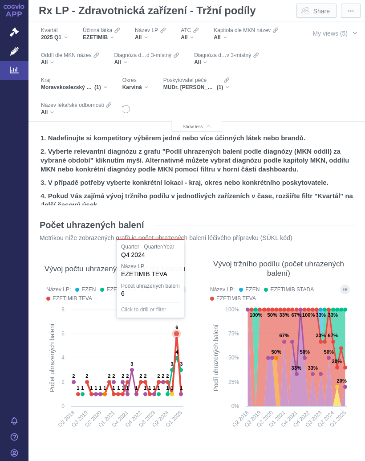
click at [178, 330] on text "6" at bounding box center [177, 327] width 3 height 5
click at [186, 368] on div at bounding box center [115, 359] width 146 height 153
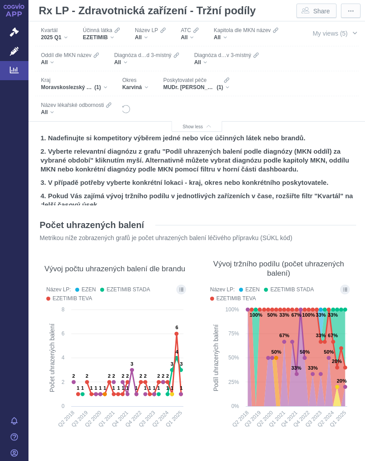
click at [183, 363] on text "3" at bounding box center [181, 363] width 3 height 5
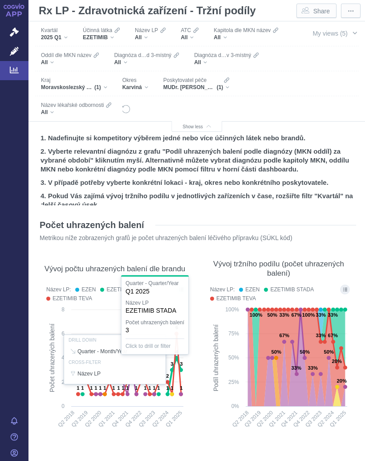
click at [114, 36] on div "EZETIMIB" at bounding box center [101, 37] width 37 height 7
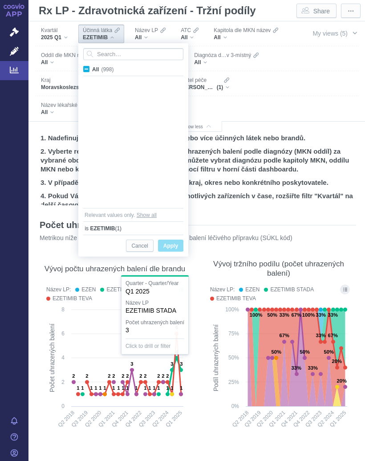
scroll to position [3388, 0]
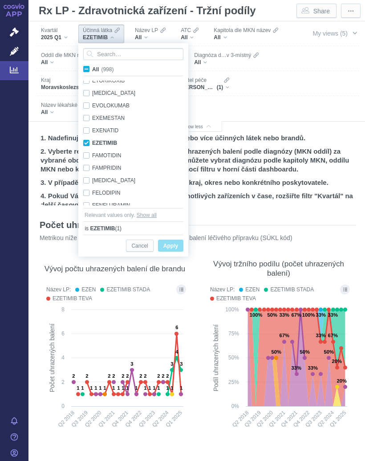
click at [93, 70] on input "All (998)" at bounding box center [95, 68] width 6 height 6
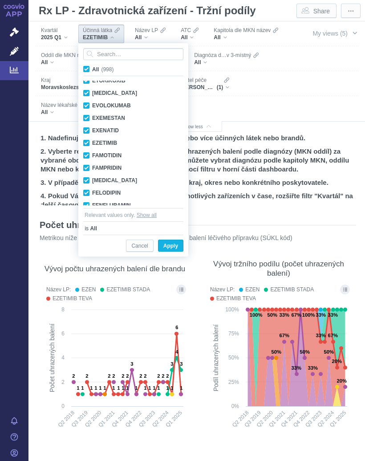
click at [90, 68] on label "All (998)" at bounding box center [100, 69] width 36 height 9
click at [92, 68] on input "All (998)" at bounding box center [95, 68] width 6 height 6
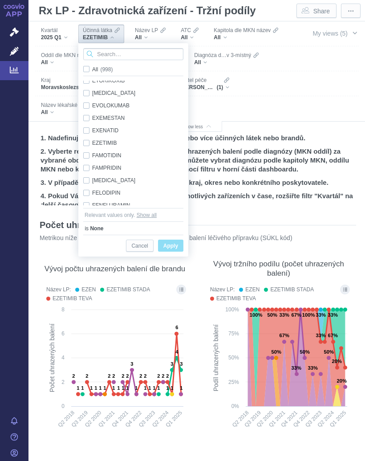
click at [115, 53] on input "Search attribute values" at bounding box center [133, 54] width 100 height 12
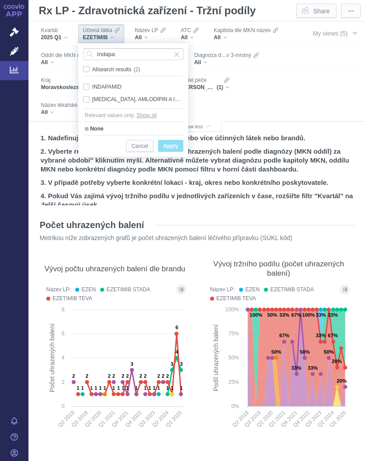
click at [87, 82] on div "INDAPAMID Only" at bounding box center [133, 87] width 109 height 12
click at [0, 0] on span "Only" at bounding box center [0, 0] width 0 height 0
click at [173, 146] on span "Apply" at bounding box center [171, 146] width 15 height 11
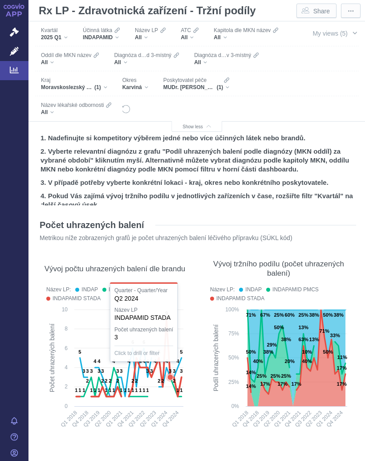
click at [169, 320] on icon at bounding box center [129, 359] width 106 height 78
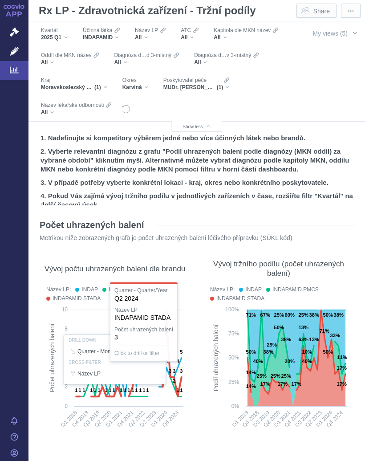
click at [183, 375] on div at bounding box center [115, 359] width 146 height 153
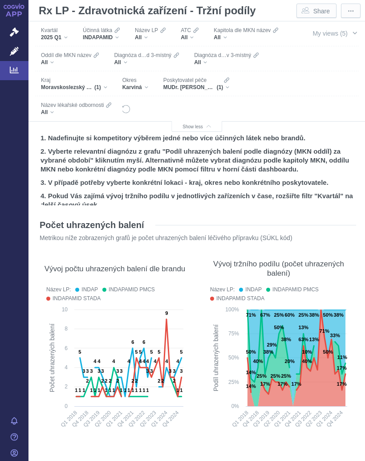
click at [180, 358] on icon at bounding box center [129, 359] width 106 height 78
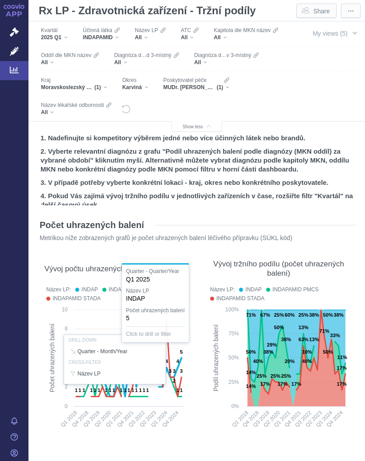
click at [193, 415] on section "Počet uhrazených balení Metrikou níže zobrazených grafů je počet uhrazených bal…" at bounding box center [196, 426] width 319 height 430
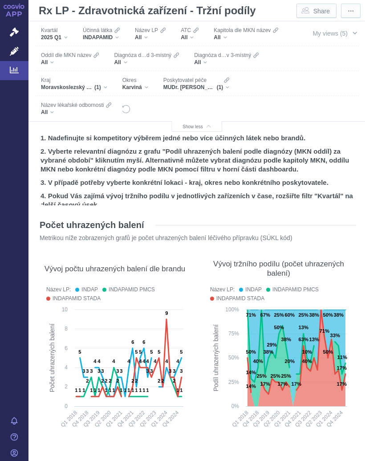
click at [120, 38] on div "INDAPAMID" at bounding box center [101, 37] width 37 height 7
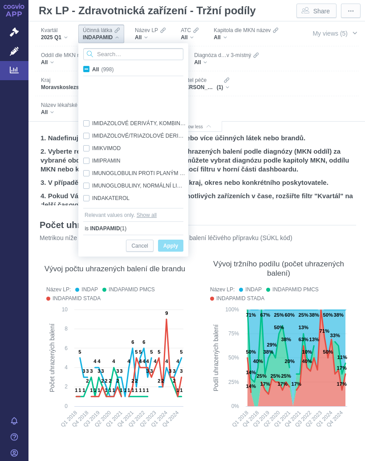
scroll to position [4798, 0]
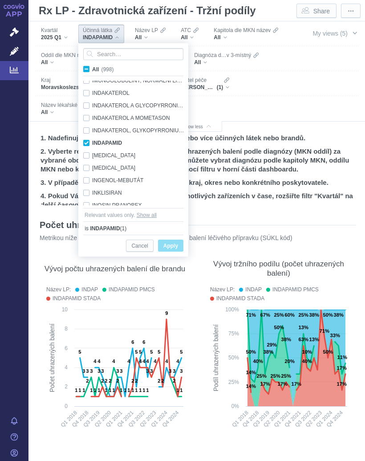
click at [92, 69] on span "All (998)" at bounding box center [102, 69] width 21 height 6
click at [92, 69] on input "All (998)" at bounding box center [95, 68] width 6 height 6
checkbox input "true"
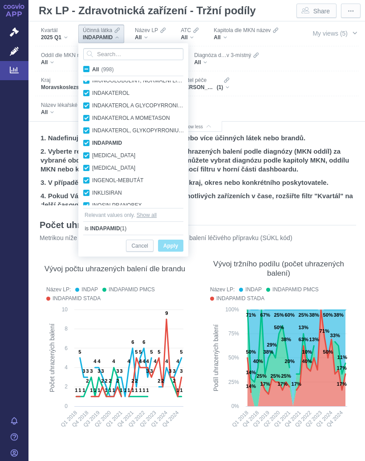
checkbox input "true"
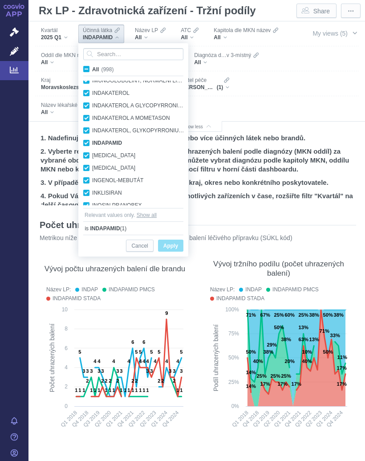
checkbox input "true"
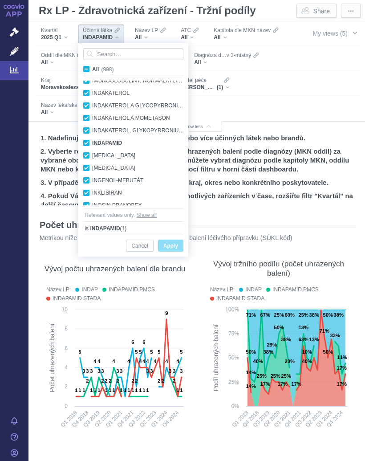
checkbox input "true"
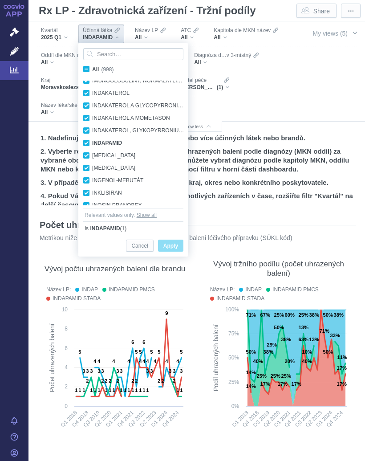
checkbox input "true"
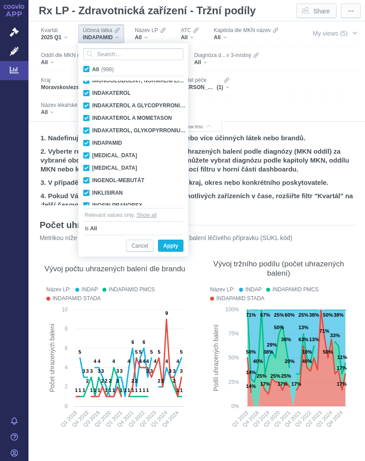
click at [92, 67] on span "All (998)" at bounding box center [102, 69] width 21 height 6
click at [92, 67] on input "All (998)" at bounding box center [95, 68] width 6 height 6
checkbox input "false"
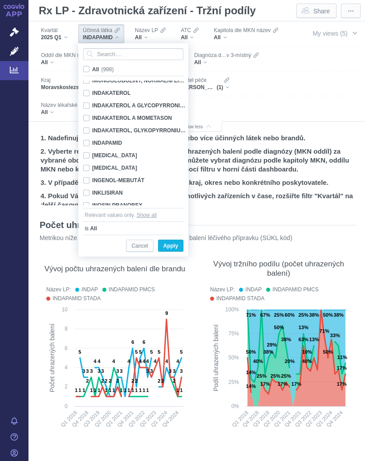
checkbox input "false"
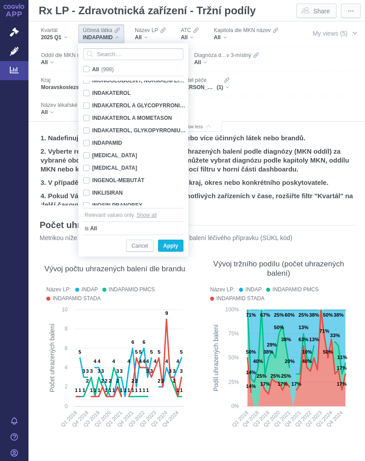
checkbox input "false"
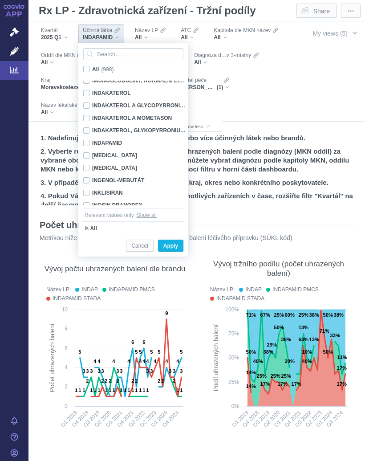
checkbox input "false"
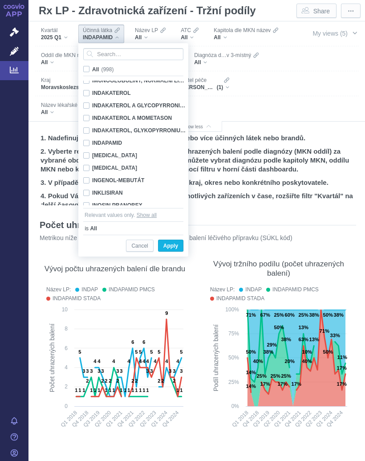
checkbox input "false"
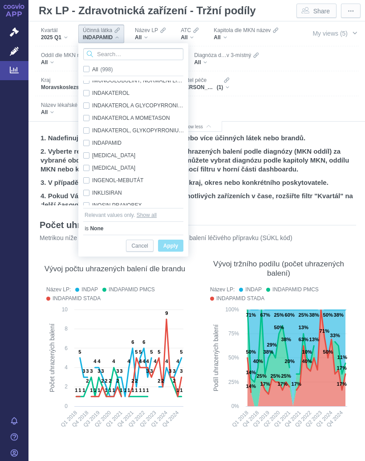
click at [136, 52] on input "Search attribute values" at bounding box center [133, 54] width 100 height 12
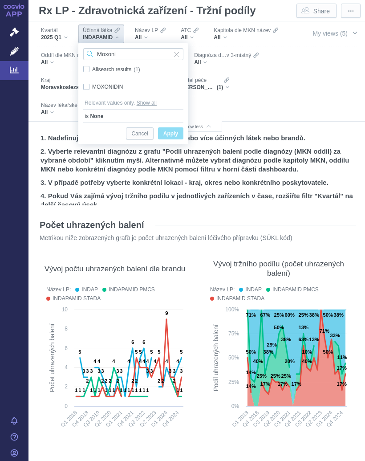
type input "Moxoni"
click at [0, 0] on span "Only" at bounding box center [0, 0] width 0 height 0
checkbox input "true"
click at [0, 0] on span "Only" at bounding box center [0, 0] width 0 height 0
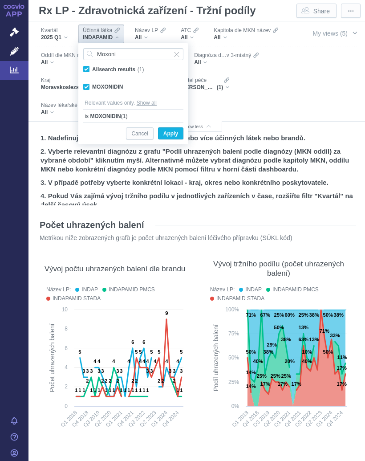
click at [172, 133] on span "Apply" at bounding box center [171, 133] width 15 height 11
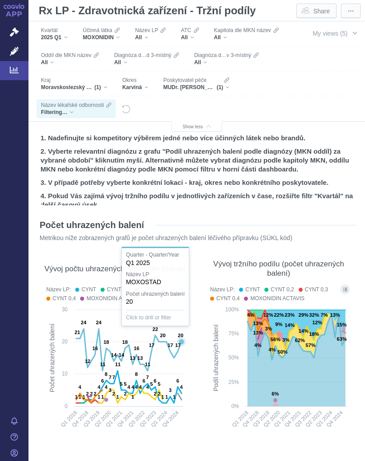
click at [182, 338] on text "20" at bounding box center [180, 335] width 5 height 5
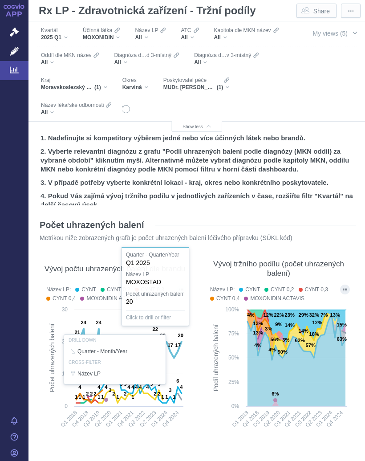
click at [124, 36] on div "Účinná látka MOXONIDIN" at bounding box center [101, 34] width 46 height 19
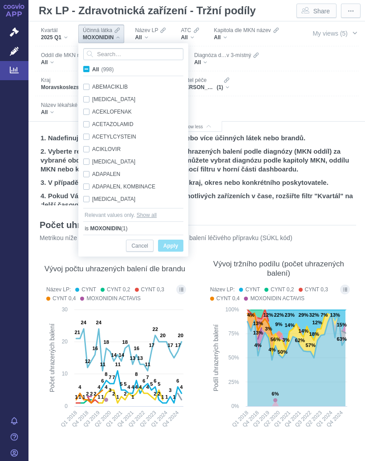
click at [92, 68] on span "All (998)" at bounding box center [102, 69] width 21 height 6
click at [92, 68] on input "All (998)" at bounding box center [95, 68] width 6 height 6
checkbox input "true"
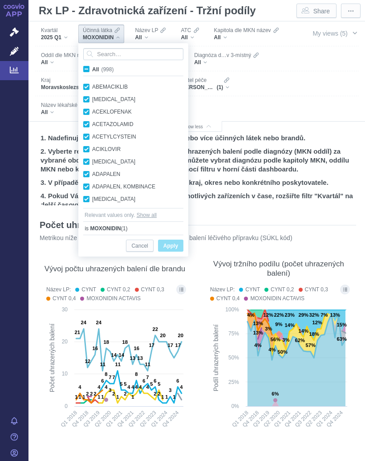
checkbox input "true"
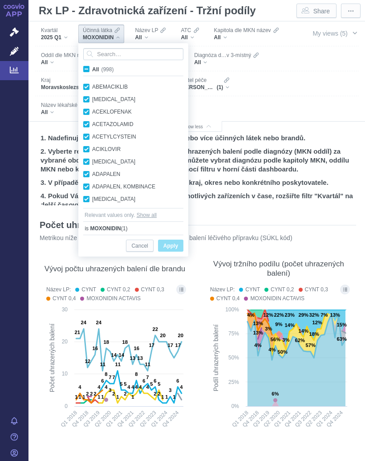
checkbox input "true"
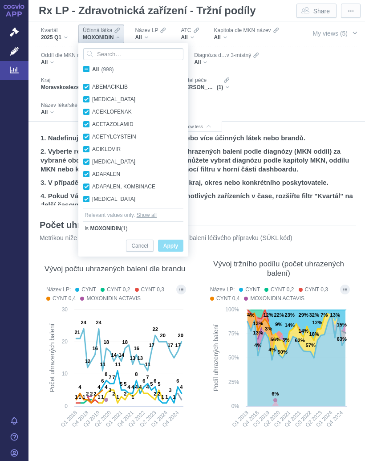
checkbox input "true"
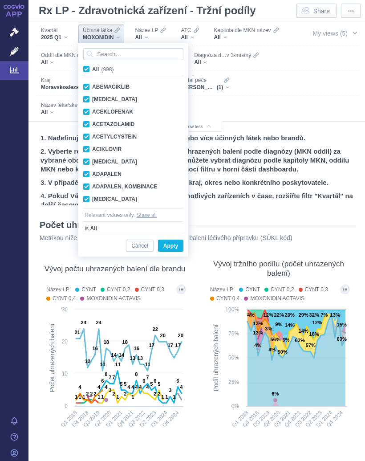
click at [92, 71] on span "All (998)" at bounding box center [102, 69] width 21 height 6
click at [92, 70] on input "All (998)" at bounding box center [95, 68] width 6 height 6
checkbox input "false"
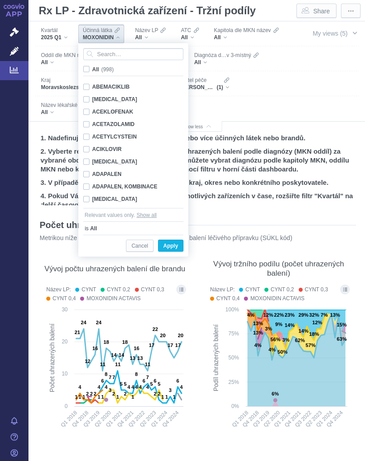
checkbox input "false"
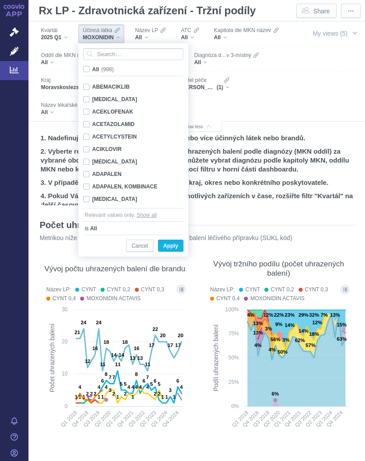
checkbox input "false"
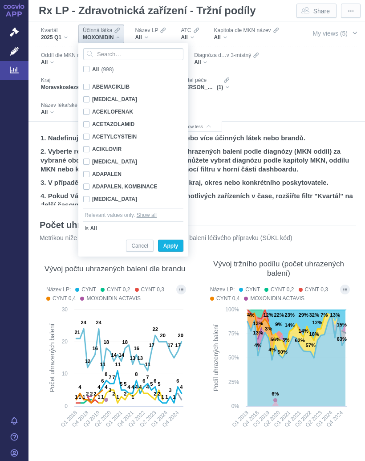
checkbox input "false"
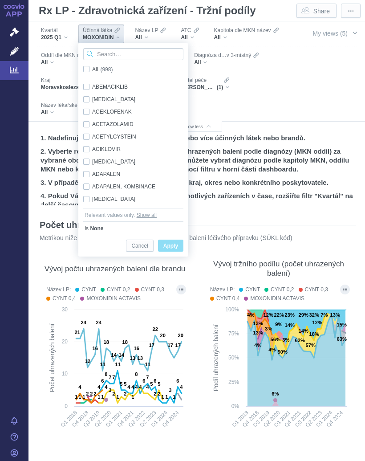
click at [117, 50] on input "Search attribute values" at bounding box center [133, 54] width 100 height 12
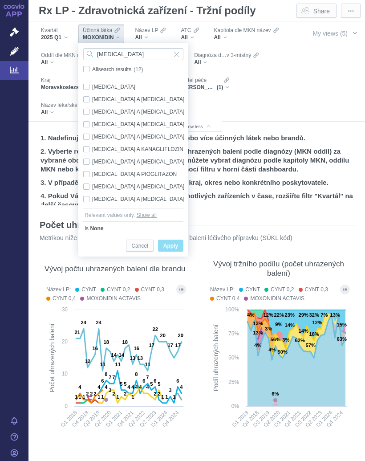
type input "[MEDICAL_DATA]"
click at [88, 85] on div "[MEDICAL_DATA] Only" at bounding box center [135, 87] width 112 height 12
checkbox input "true"
click at [0, 0] on span "Only" at bounding box center [0, 0] width 0 height 0
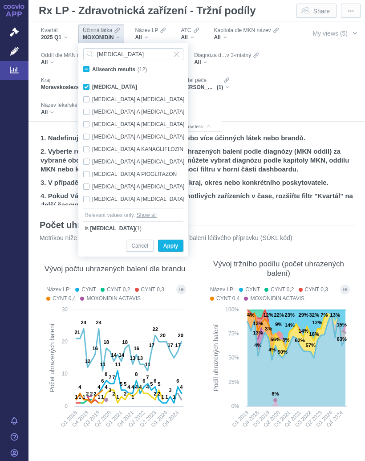
click at [176, 246] on span "Apply" at bounding box center [171, 246] width 15 height 11
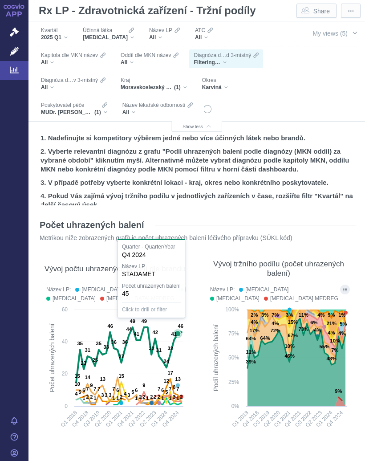
click at [176, 335] on text "41" at bounding box center [173, 334] width 5 height 5
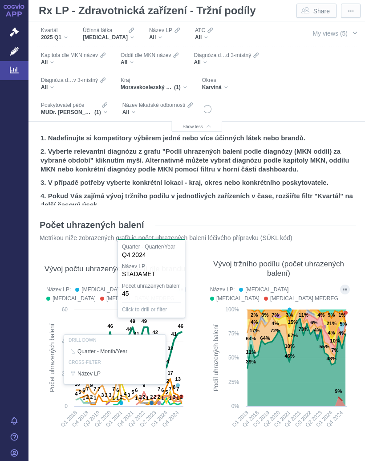
click at [206, 350] on rect at bounding box center [279, 370] width 146 height 131
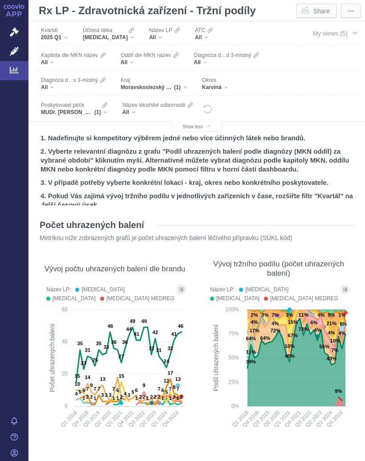
click at [120, 36] on div "[MEDICAL_DATA]" at bounding box center [108, 37] width 51 height 7
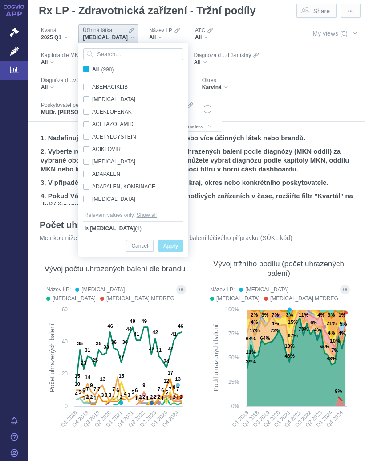
click at [92, 68] on span "All (998)" at bounding box center [102, 69] width 21 height 6
click at [92, 68] on input "All (998)" at bounding box center [95, 68] width 6 height 6
checkbox input "true"
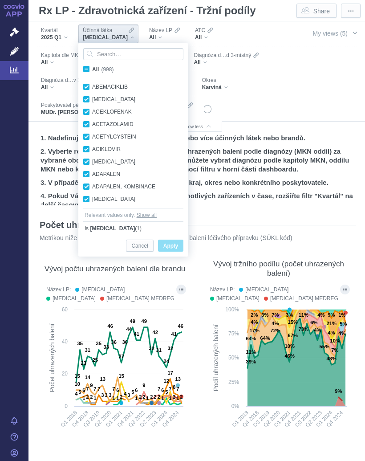
checkbox input "true"
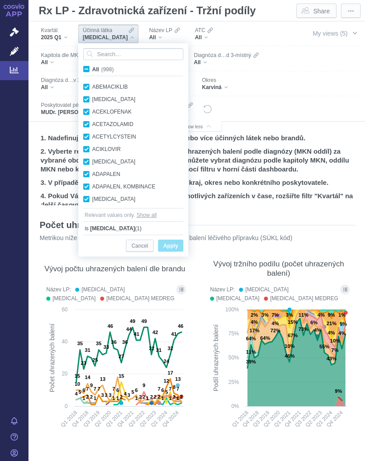
checkbox input "true"
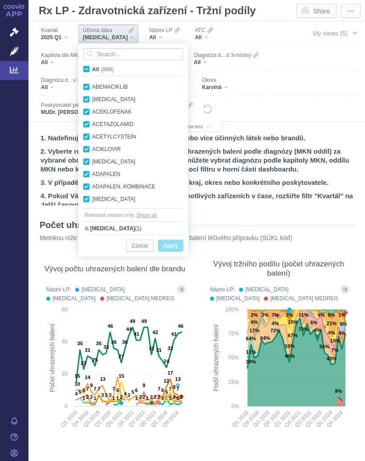
checkbox input "true"
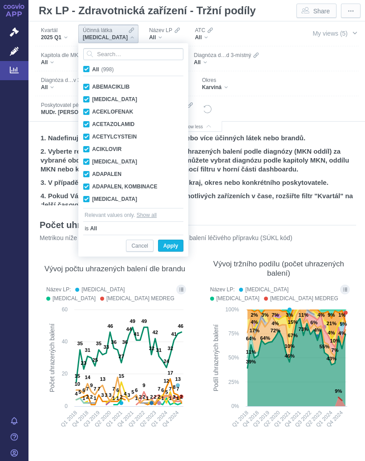
click at [92, 70] on span "All (998)" at bounding box center [102, 69] width 21 height 6
click at [92, 70] on input "All (998)" at bounding box center [95, 68] width 6 height 6
checkbox input "false"
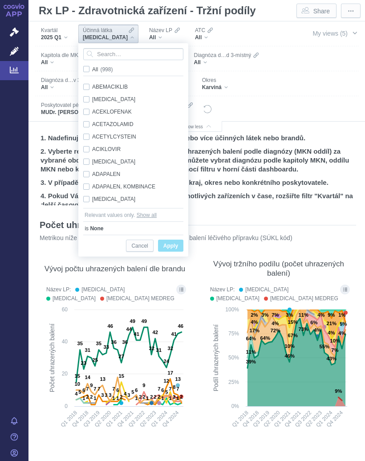
checkbox input "false"
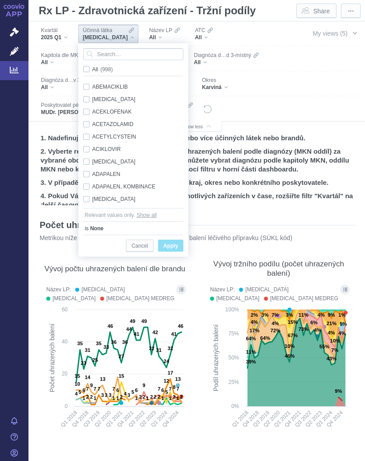
checkbox input "false"
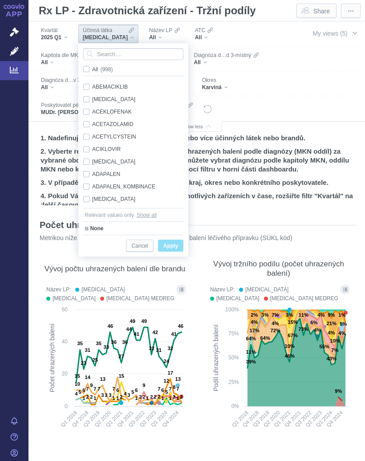
checkbox input "false"
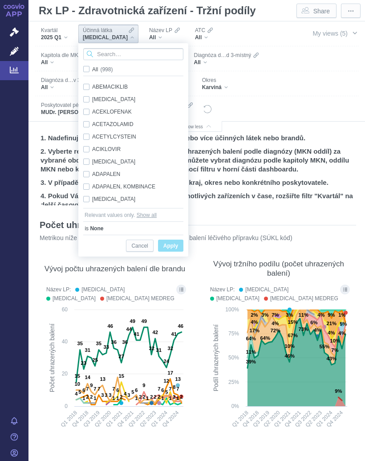
click at [122, 50] on input "Search attribute values" at bounding box center [133, 54] width 100 height 12
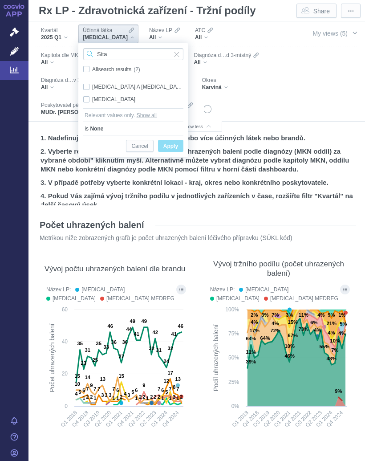
type input "Sita"
click at [86, 99] on div "SITAGLIPTIN Only" at bounding box center [133, 99] width 109 height 12
checkbox input "true"
click at [90, 86] on div "METFORMIN A SITAGLIPTIN Only" at bounding box center [133, 87] width 109 height 12
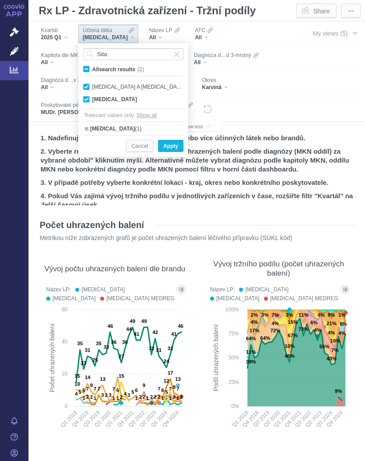
checkbox input "true"
click at [176, 145] on span "Apply" at bounding box center [171, 146] width 15 height 11
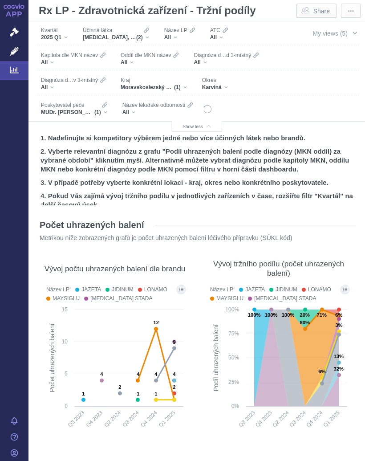
click at [184, 287] on button "Show all legend items in a dialog" at bounding box center [181, 290] width 10 height 10
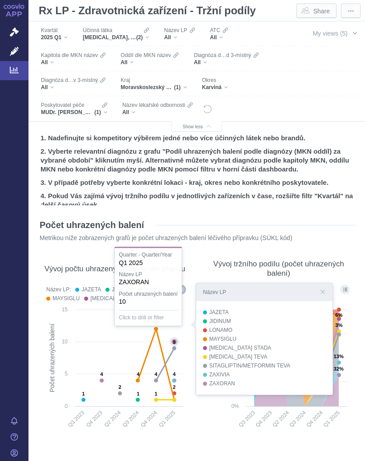
click at [176, 341] on text "9" at bounding box center [174, 342] width 3 height 5
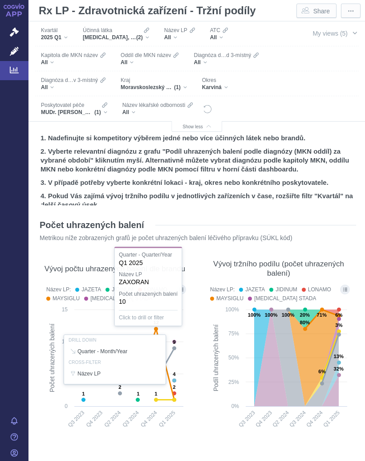
click at [203, 386] on div "Vývoj tržního podílu (počet uhrazených balení) Název LP: JAZETA JIDINUM LONAMO …" at bounding box center [278, 345] width 155 height 192
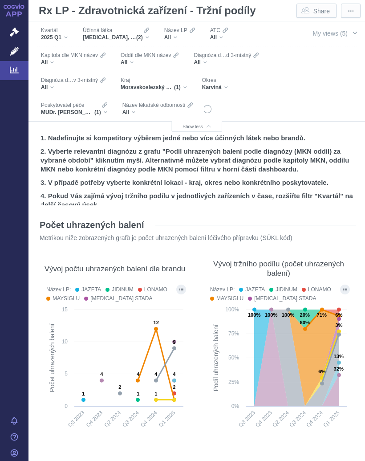
click at [149, 36] on div "SITAGLIPTIN, METFORMIN A SITAGLIPTIN (2)" at bounding box center [116, 37] width 66 height 7
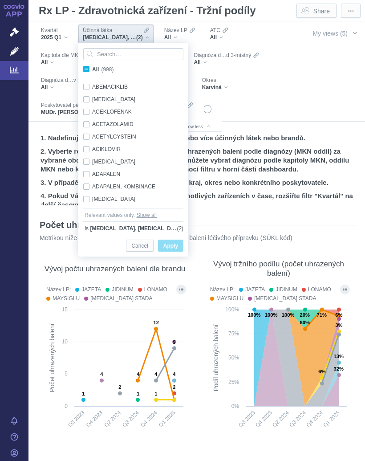
click at [92, 66] on span "All (998)" at bounding box center [102, 69] width 21 height 6
click at [92, 66] on input "All (998)" at bounding box center [95, 68] width 6 height 6
checkbox input "true"
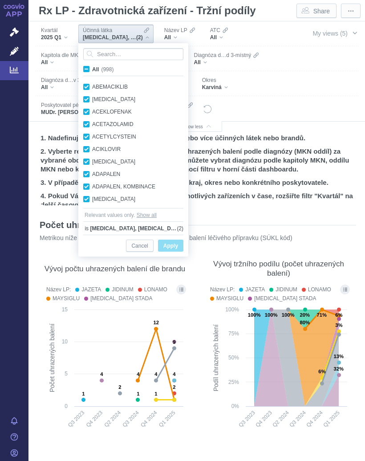
checkbox input "true"
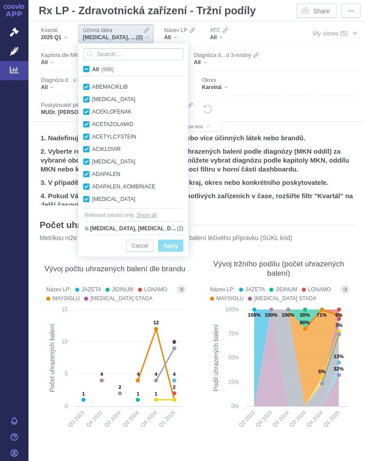
checkbox input "true"
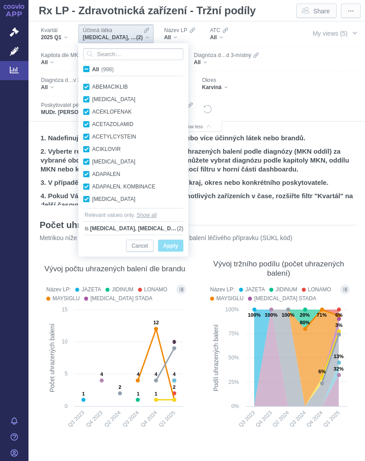
checkbox input "true"
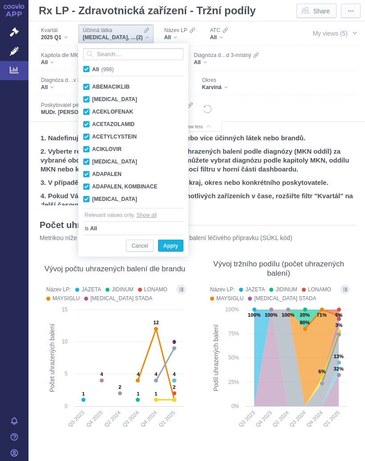
click at [92, 68] on span "All (998)" at bounding box center [102, 69] width 21 height 6
click at [92, 68] on input "All (998)" at bounding box center [95, 68] width 6 height 6
checkbox input "false"
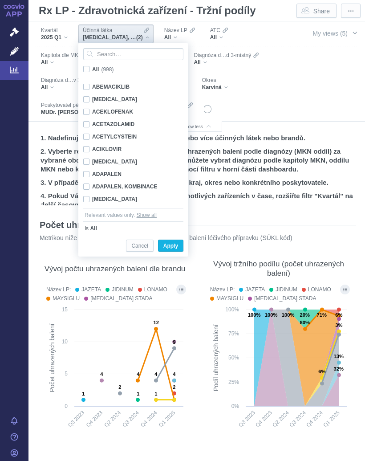
checkbox input "false"
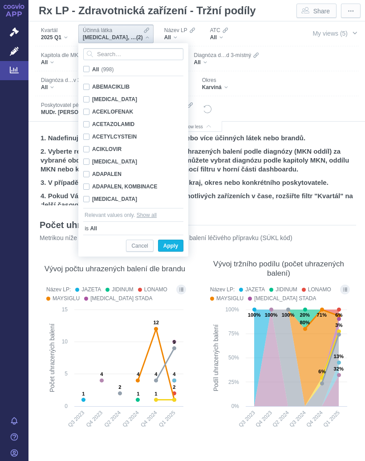
checkbox input "false"
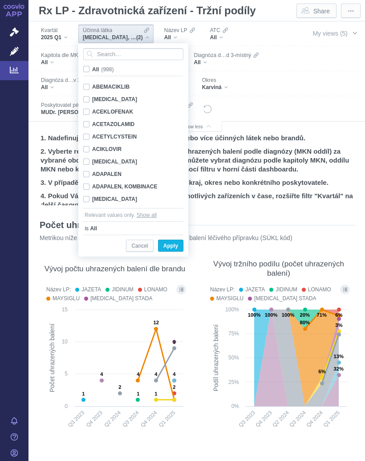
checkbox input "false"
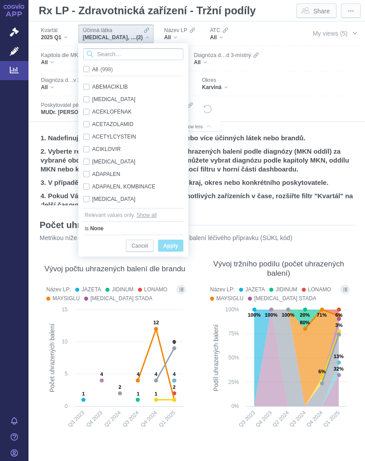
click at [123, 54] on input "Search attribute values" at bounding box center [133, 54] width 100 height 12
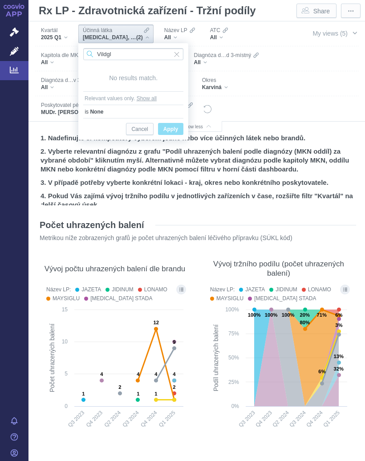
click at [134, 55] on input "Vildgl" at bounding box center [133, 54] width 100 height 12
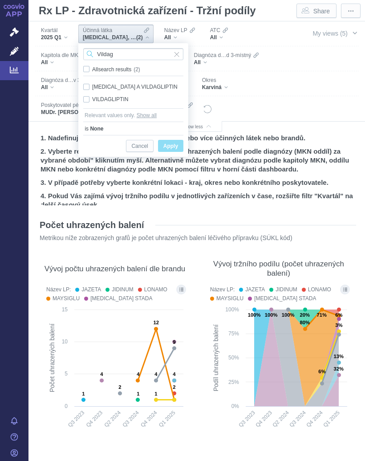
type input "Vildag"
click at [86, 83] on div "[MEDICAL_DATA] A VILDAGLIPTIN Only" at bounding box center [133, 87] width 109 height 12
checkbox input "true"
click at [86, 95] on div "VILDAGLIPTIN Only" at bounding box center [133, 99] width 109 height 12
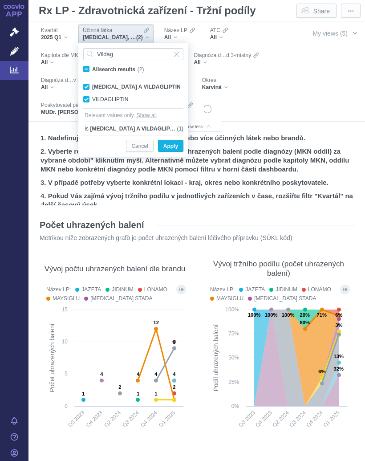
checkbox input "true"
click at [174, 144] on span "Apply" at bounding box center [171, 146] width 15 height 11
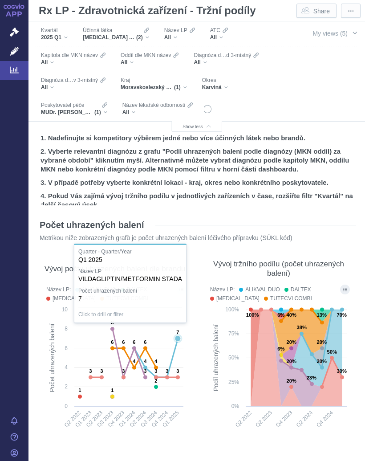
click at [180, 336] on icon at bounding box center [178, 339] width 6 height 6
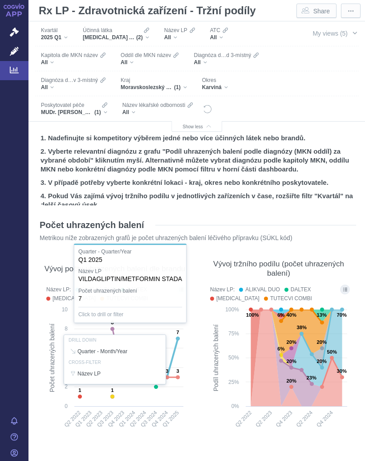
click at [179, 336] on div at bounding box center [115, 359] width 146 height 153
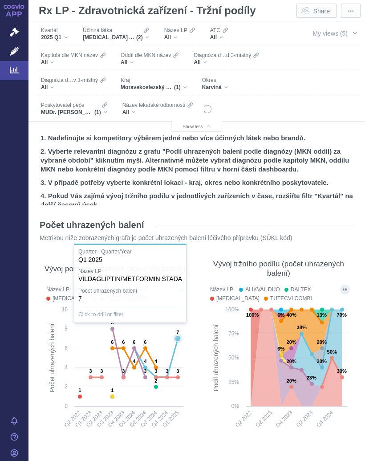
click at [178, 339] on icon at bounding box center [157, 358] width 44 height 39
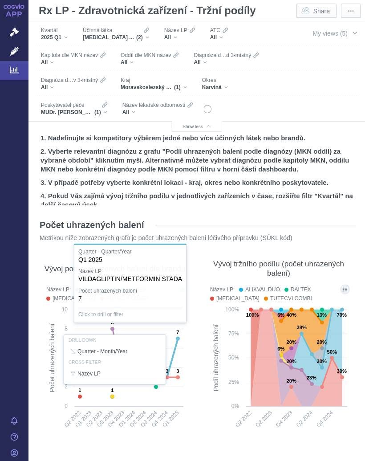
click at [199, 419] on section "Počet uhrazených balení Metrikou níže zobrazených grafů je počet uhrazených bal…" at bounding box center [196, 426] width 319 height 430
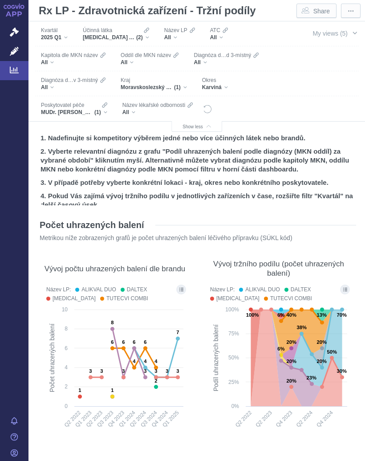
click at [206, 411] on rect at bounding box center [279, 370] width 146 height 131
click at [146, 40] on div "METFORMIN A VILDAGLIPTIN, VILDAGLIPTIN (2)" at bounding box center [116, 37] width 66 height 7
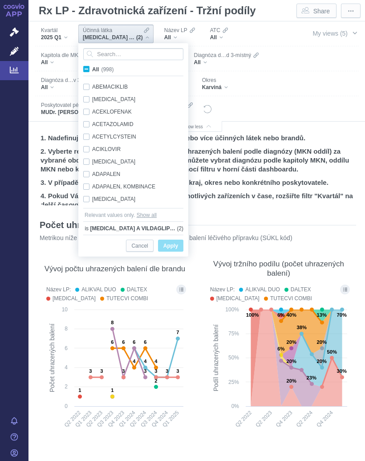
click at [92, 69] on span "All (998)" at bounding box center [102, 69] width 21 height 6
click at [92, 69] on input "All (998)" at bounding box center [95, 68] width 6 height 6
checkbox input "true"
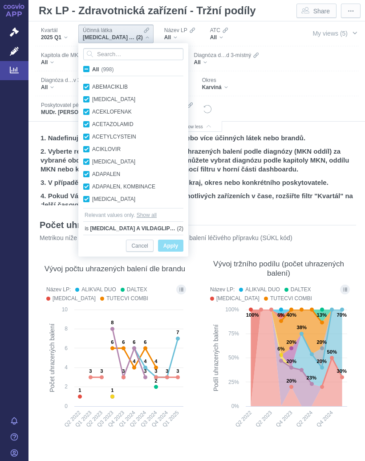
checkbox input "true"
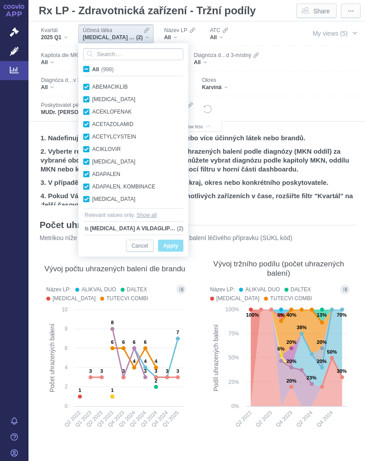
checkbox input "true"
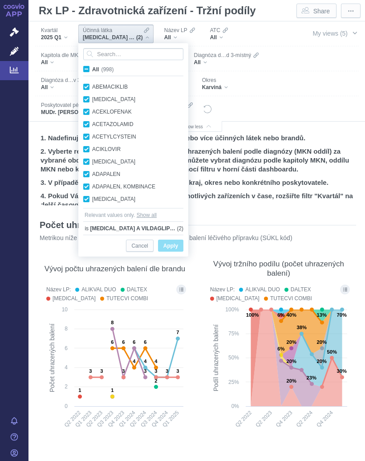
checkbox input "true"
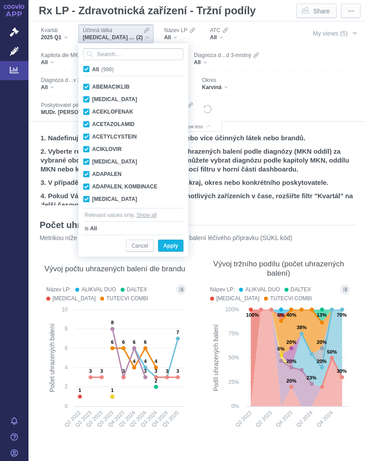
click at [92, 71] on span "All (998)" at bounding box center [102, 69] width 21 height 6
click at [92, 70] on input "All (998)" at bounding box center [95, 68] width 6 height 6
checkbox input "false"
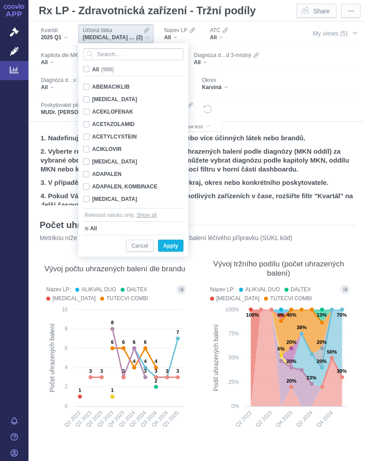
checkbox input "false"
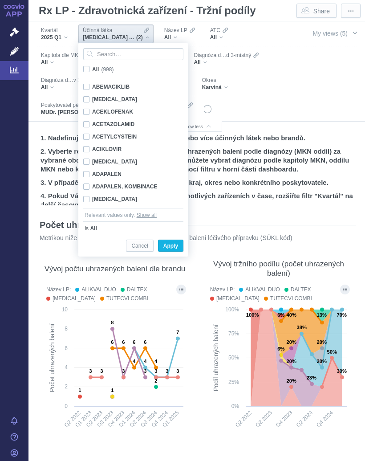
checkbox input "false"
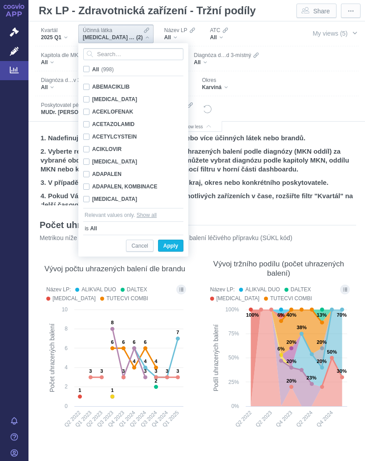
checkbox input "false"
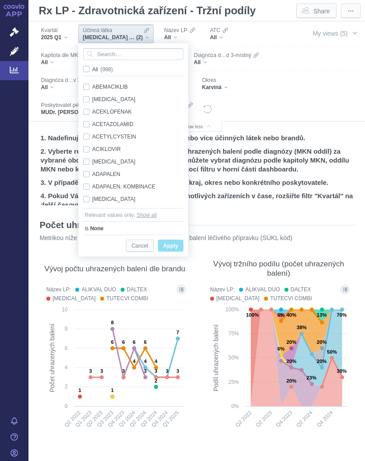
scroll to position [0, 0]
click at [123, 55] on input "Search attribute values" at bounding box center [133, 54] width 100 height 12
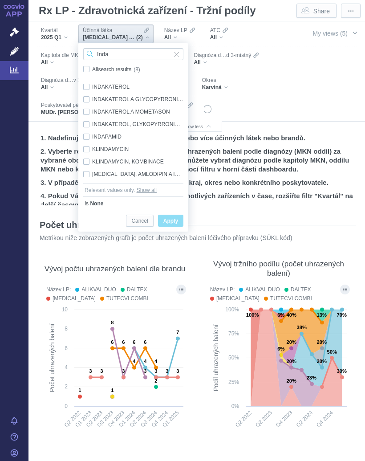
type input "Inda"
click at [91, 175] on div "PERINDOPRIL, AMLODIPIN A INDAPAMID Only" at bounding box center [133, 174] width 109 height 12
checkbox input "true"
click at [0, 0] on span "Only" at bounding box center [0, 0] width 0 height 0
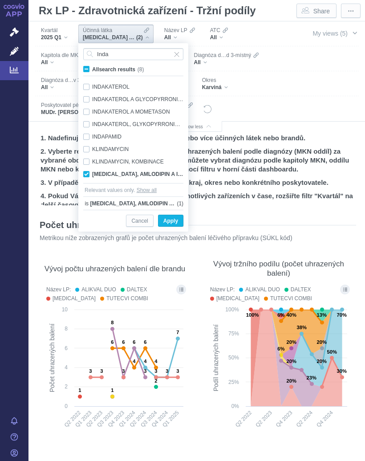
click at [174, 218] on span "Apply" at bounding box center [171, 221] width 15 height 11
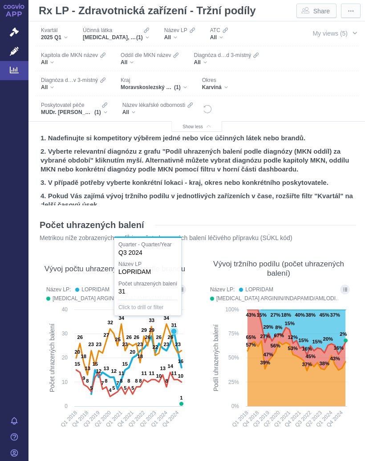
click at [172, 326] on text "31" at bounding box center [173, 325] width 5 height 5
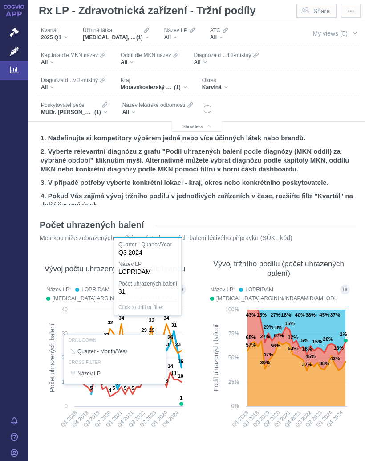
click at [168, 322] on div at bounding box center [115, 359] width 146 height 153
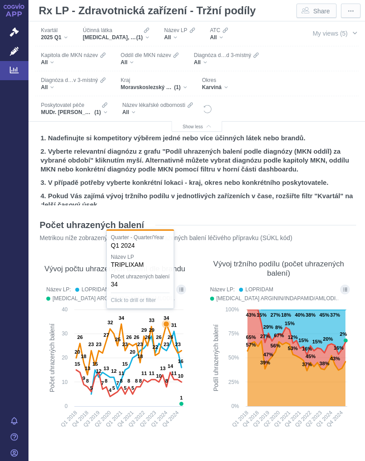
click at [168, 323] on icon at bounding box center [167, 324] width 6 height 6
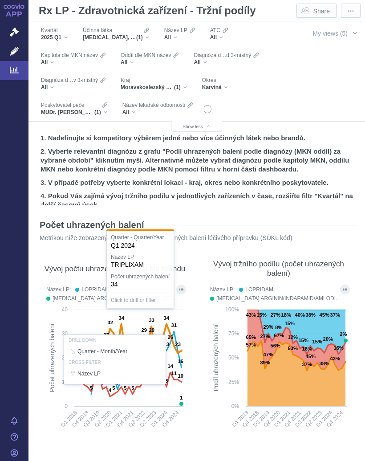
click at [183, 381] on div at bounding box center [115, 359] width 146 height 153
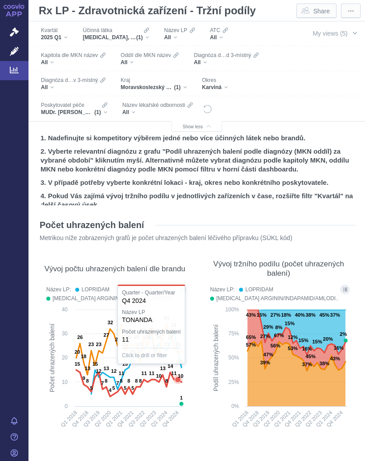
click at [178, 374] on icon at bounding box center [129, 383] width 106 height 27
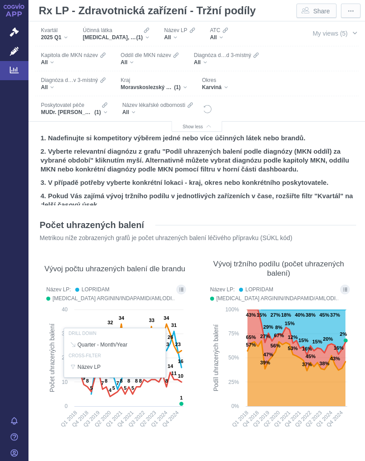
click at [109, 111] on div "Poskytovatel péče MUDr. Lucie Biegunová s.r.o. (1)" at bounding box center [74, 108] width 75 height 19
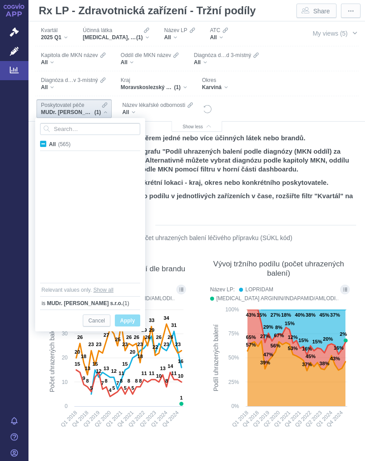
scroll to position [3924, 0]
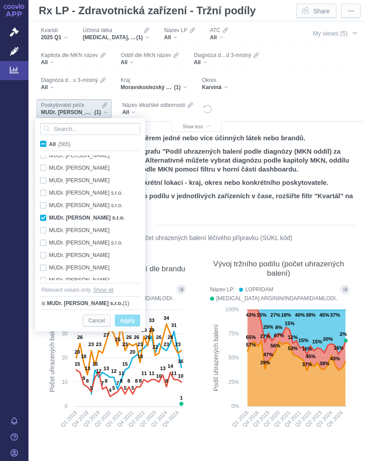
click at [49, 142] on span "All (565)" at bounding box center [59, 144] width 21 height 6
click at [49, 142] on input "All (565)" at bounding box center [52, 142] width 6 height 6
checkbox input "true"
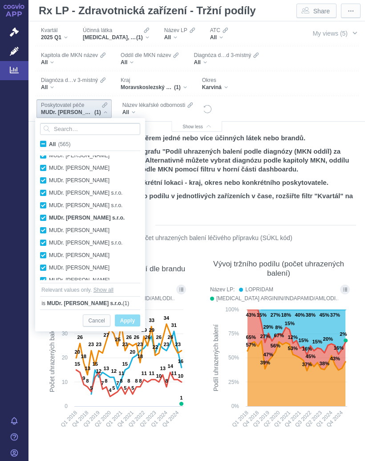
checkbox input "true"
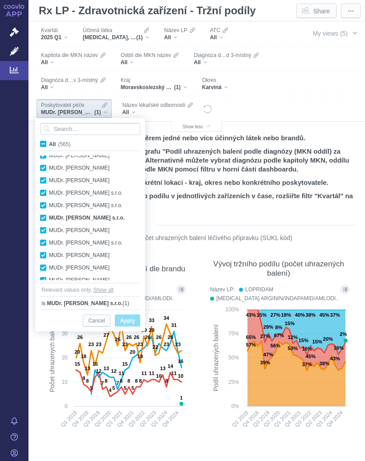
checkbox input "true"
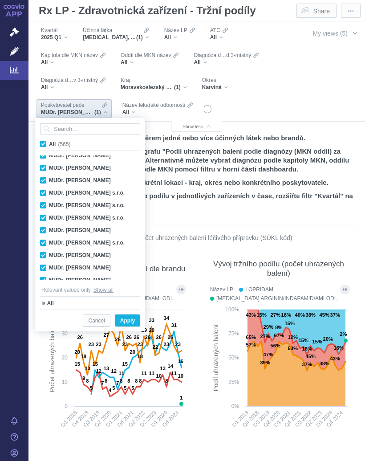
click at [48, 146] on label "All (565)" at bounding box center [57, 143] width 36 height 9
click at [49, 145] on input "All (565)" at bounding box center [52, 142] width 6 height 6
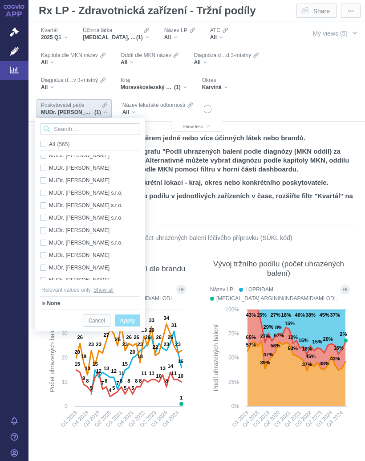
click at [73, 127] on input "Search attribute values" at bounding box center [90, 129] width 100 height 12
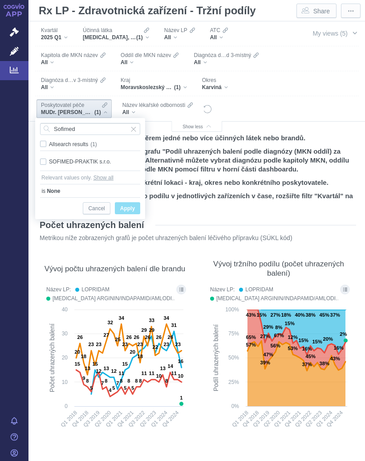
click at [45, 161] on div "SOFIMED-PRAKTIK s.r.o. Only" at bounding box center [90, 162] width 109 height 12
click at [0, 0] on span "Only" at bounding box center [0, 0] width 0 height 0
click at [132, 206] on span "Apply" at bounding box center [127, 208] width 15 height 11
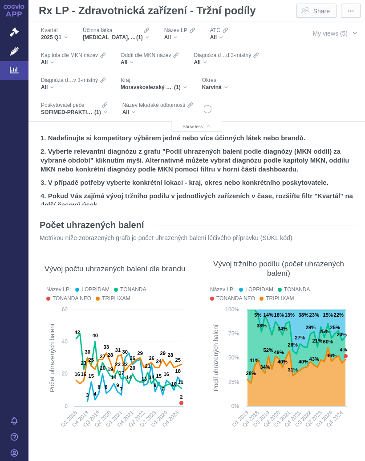
click at [152, 34] on div "Účinná [PERSON_NAME] [MEDICAL_DATA], AMLODIPIN A INDAPAMID (1)" at bounding box center [115, 34] width 75 height 19
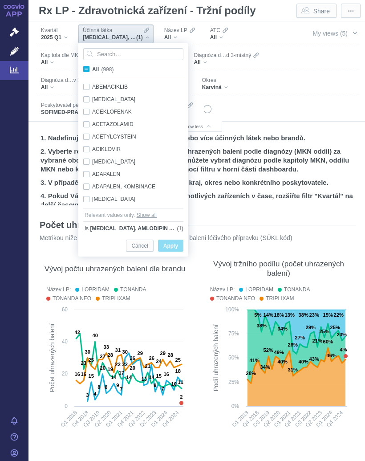
click at [90, 70] on label "All (998)" at bounding box center [100, 69] width 36 height 9
click at [92, 70] on input "All (998)" at bounding box center [95, 68] width 6 height 6
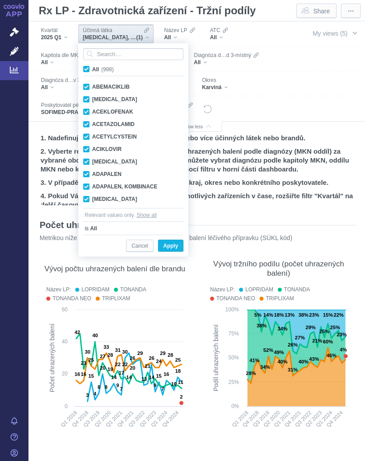
click at [92, 67] on span "All (998)" at bounding box center [102, 69] width 21 height 6
click at [92, 67] on input "All (998)" at bounding box center [95, 68] width 6 height 6
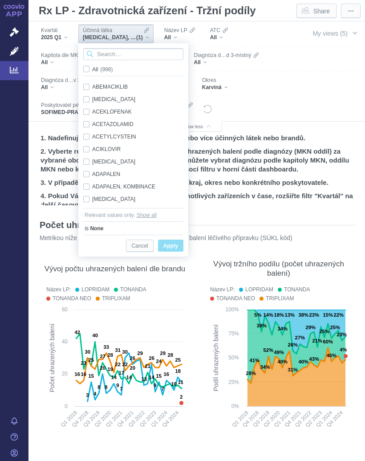
click at [116, 51] on input "Search attribute values" at bounding box center [133, 54] width 100 height 12
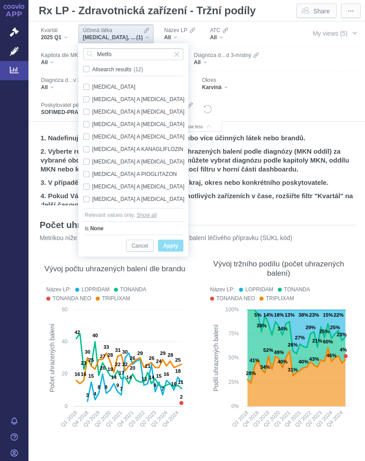
click at [89, 86] on div "[MEDICAL_DATA] Only" at bounding box center [135, 87] width 112 height 12
click at [0, 0] on span "Only" at bounding box center [0, 0] width 0 height 0
click at [176, 246] on span "Apply" at bounding box center [171, 246] width 15 height 11
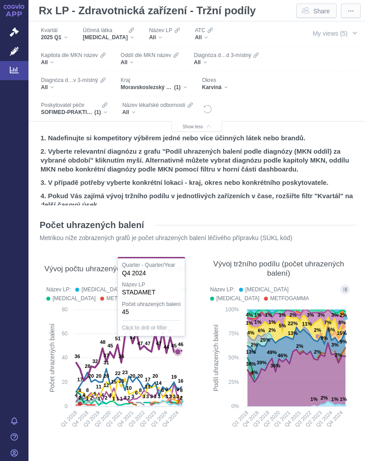
click at [125, 37] on div "Účinná látka METFORMIN" at bounding box center [108, 34] width 60 height 19
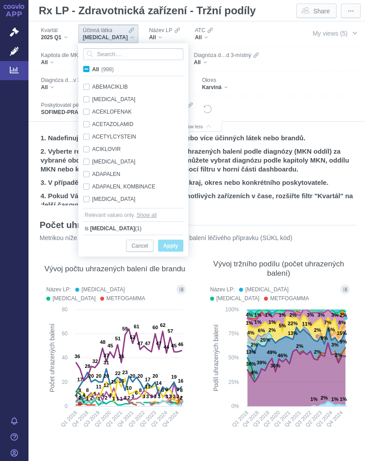
click at [92, 70] on span "All (998)" at bounding box center [102, 69] width 21 height 6
click at [92, 70] on input "All (998)" at bounding box center [95, 68] width 6 height 6
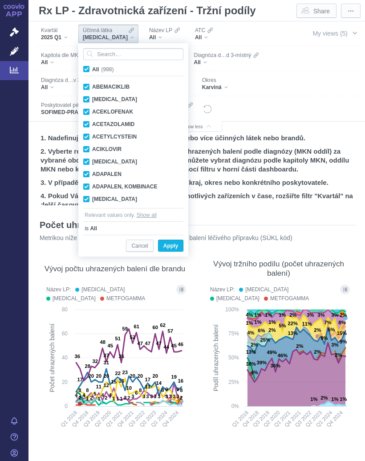
click at [92, 69] on span "All (998)" at bounding box center [102, 69] width 21 height 6
click at [92, 69] on input "All (998)" at bounding box center [95, 68] width 6 height 6
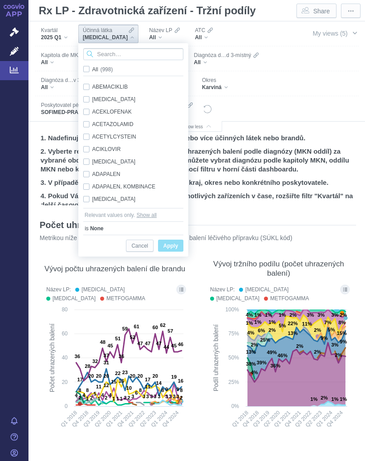
click at [121, 53] on input "Search attribute values" at bounding box center [133, 54] width 100 height 12
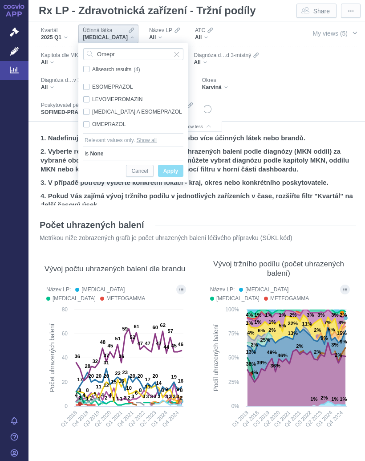
click at [89, 126] on div "OMEPRAZOL Only" at bounding box center [133, 124] width 109 height 12
click at [174, 169] on span "Apply" at bounding box center [171, 171] width 15 height 11
click at [173, 169] on h2 "2. Vyberte relevantní diagnózu z grafu "Podíl uhrazených balení podle diagnózy …" at bounding box center [197, 160] width 313 height 27
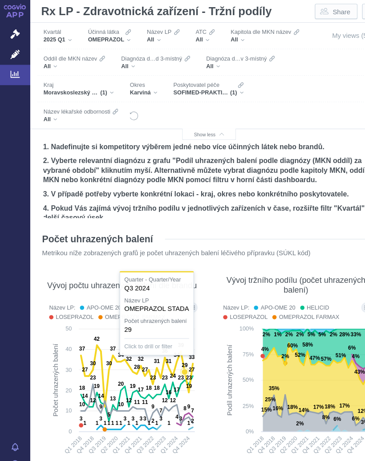
click at [174, 334] on icon at bounding box center [129, 354] width 106 height 58
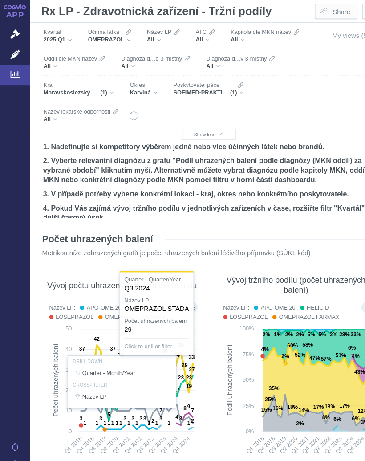
click at [123, 39] on div "OMEPRAZOL" at bounding box center [103, 37] width 41 height 7
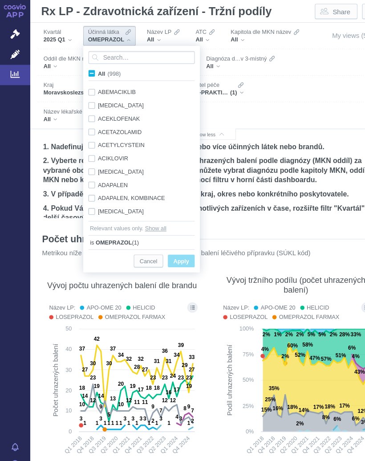
click at [92, 70] on span "All (998)" at bounding box center [102, 69] width 21 height 6
click at [92, 70] on input "All (998)" at bounding box center [95, 68] width 6 height 6
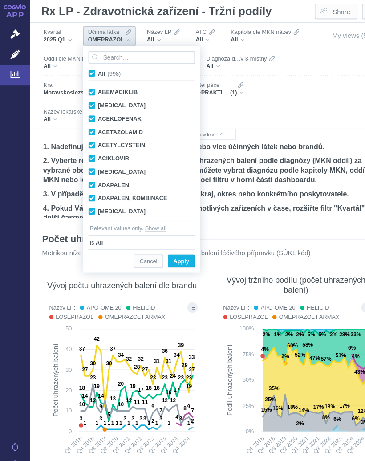
click at [92, 67] on span "All (998)" at bounding box center [102, 69] width 21 height 6
click at [92, 67] on input "All (998)" at bounding box center [95, 68] width 6 height 6
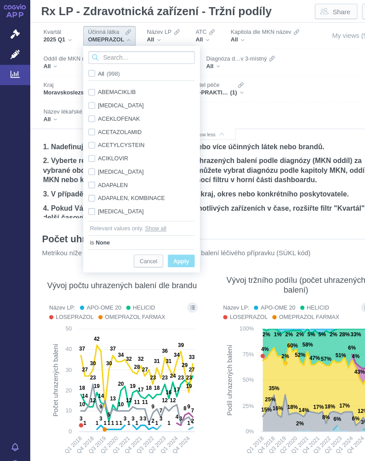
click at [124, 53] on input "Search attribute values" at bounding box center [133, 54] width 100 height 12
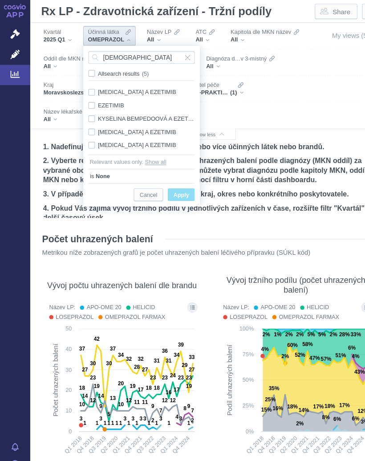
click at [87, 97] on div "EZETIMIB Only" at bounding box center [133, 99] width 109 height 12
click at [0, 0] on span "Only" at bounding box center [0, 0] width 0 height 0
click at [174, 182] on span "Apply" at bounding box center [171, 183] width 15 height 11
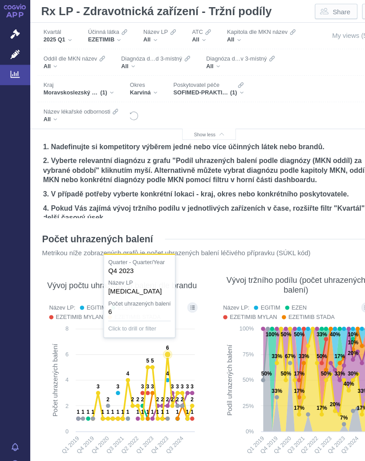
click at [160, 334] on icon at bounding box center [158, 334] width 6 height 6
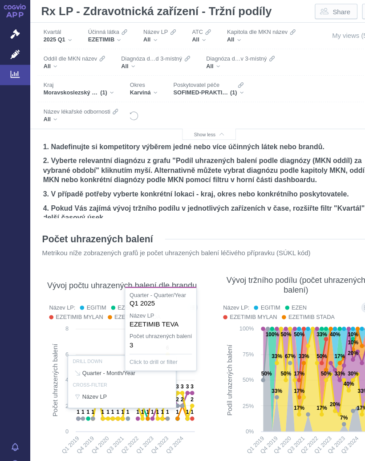
click at [182, 366] on div at bounding box center [115, 359] width 146 height 153
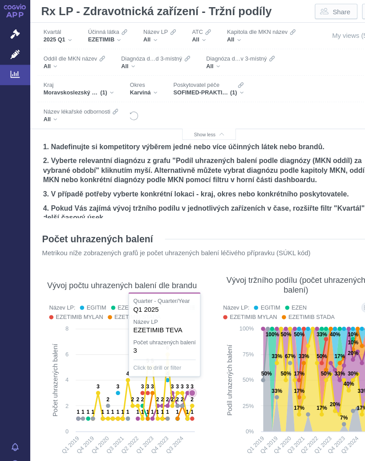
click at [184, 367] on icon at bounding box center [181, 370] width 9 height 9
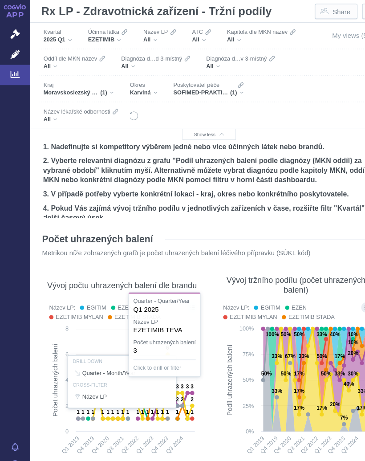
click at [182, 391] on div at bounding box center [115, 359] width 146 height 153
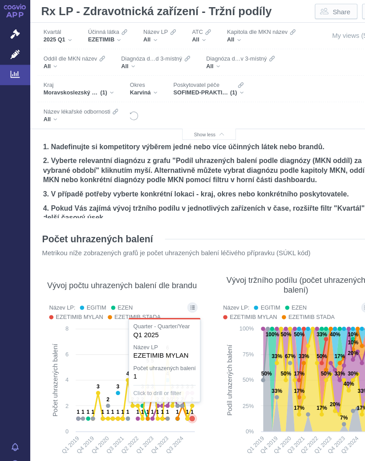
click at [181, 389] on icon at bounding box center [135, 364] width 94 height 61
click at [206, 367] on rect at bounding box center [279, 370] width 146 height 131
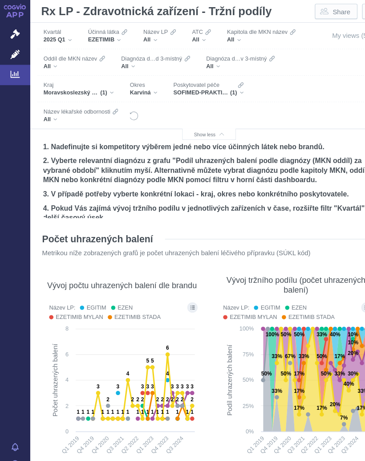
click at [117, 37] on div "EZETIMIB" at bounding box center [101, 37] width 37 height 7
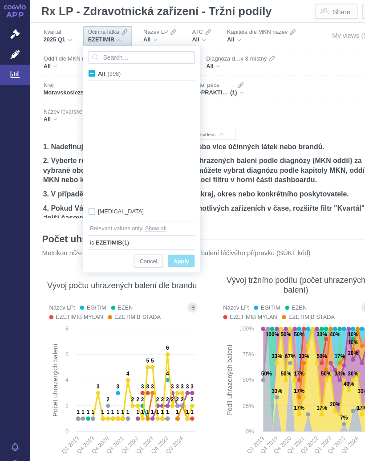
scroll to position [3388, 0]
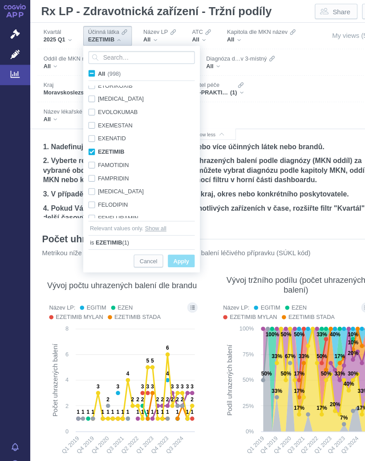
click at [92, 69] on span "All (998)" at bounding box center [102, 69] width 21 height 6
click at [92, 69] on input "All (998)" at bounding box center [95, 68] width 6 height 6
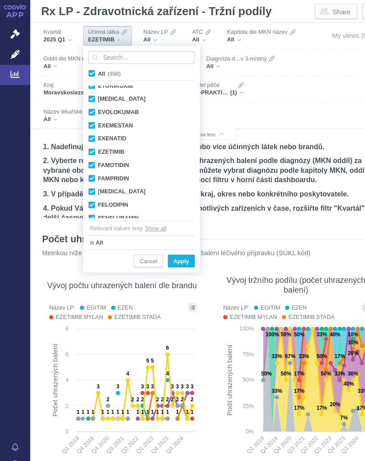
click at [90, 66] on label "All (998)" at bounding box center [100, 69] width 36 height 9
click at [92, 66] on input "All (998)" at bounding box center [95, 68] width 6 height 6
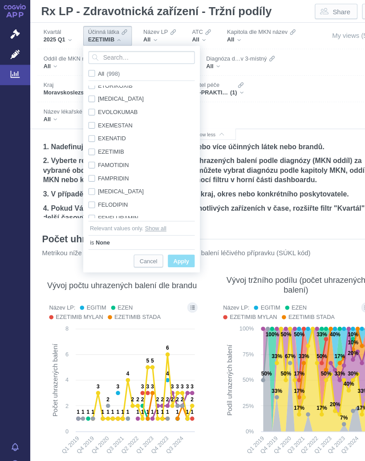
click at [92, 70] on span "All (998)" at bounding box center [102, 69] width 20 height 6
click at [92, 70] on input "All (998)" at bounding box center [95, 68] width 6 height 6
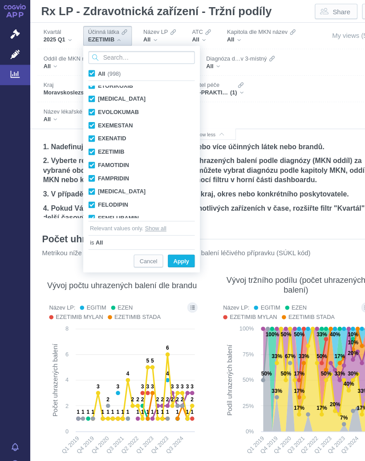
click at [120, 54] on input "Search attribute values" at bounding box center [133, 54] width 100 height 12
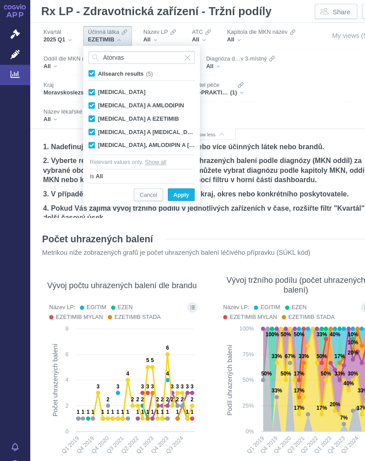
click at [92, 66] on span "All search results (5)" at bounding box center [118, 69] width 52 height 6
click at [92, 66] on input "All search results (5)" at bounding box center [95, 68] width 6 height 6
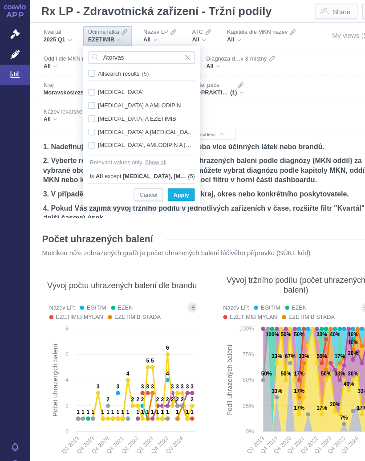
click at [88, 111] on div "[MEDICAL_DATA] A EZETIMIB Only" at bounding box center [133, 112] width 109 height 12
click at [0, 0] on span "Only" at bounding box center [0, 0] width 0 height 0
click at [176, 179] on span "Apply" at bounding box center [171, 183] width 15 height 11
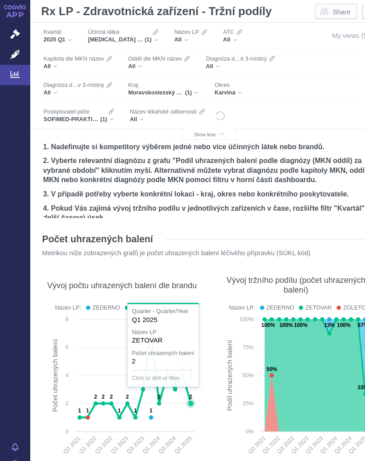
click at [180, 378] on icon at bounding box center [180, 380] width 6 height 6
click at [181, 394] on div at bounding box center [115, 359] width 146 height 153
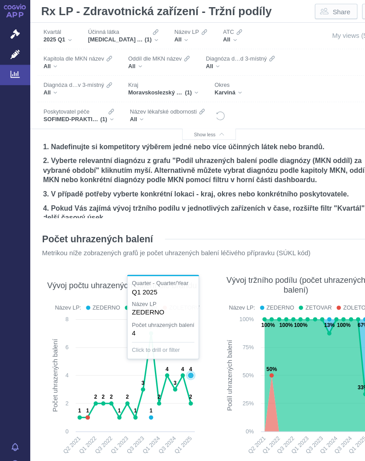
click at [180, 347] on icon at bounding box center [127, 353] width 105 height 79
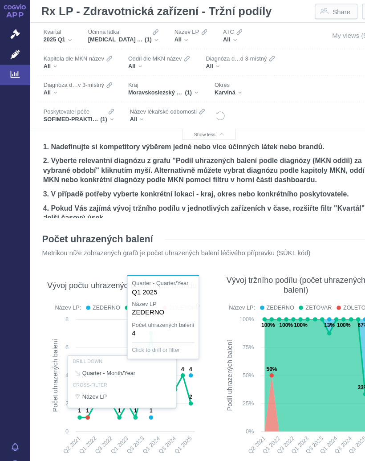
click at [151, 34] on div "Účinná [PERSON_NAME] [MEDICAL_DATA] A EZETIMIB (1)" at bounding box center [115, 34] width 75 height 19
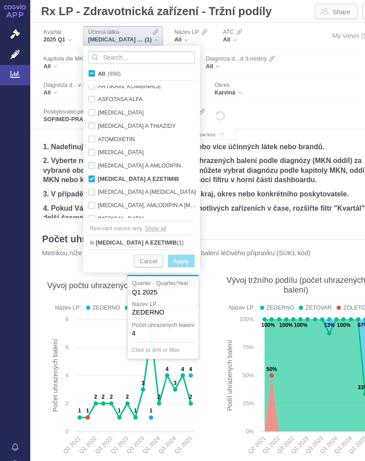
scroll to position [705, 0]
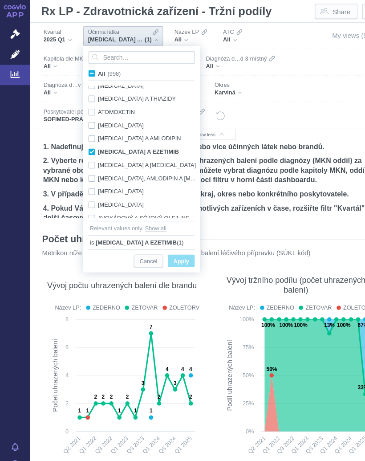
click at [90, 67] on label "All (998)" at bounding box center [100, 69] width 36 height 9
click at [92, 67] on input "All (998)" at bounding box center [95, 68] width 6 height 6
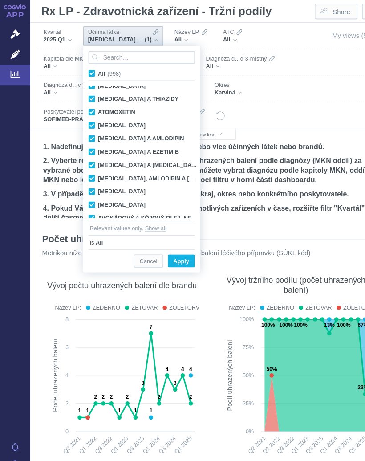
click at [92, 66] on input "All (998)" at bounding box center [95, 68] width 6 height 6
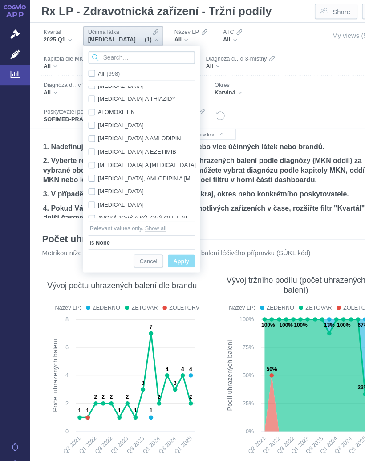
click at [131, 52] on input "Search attribute values" at bounding box center [133, 54] width 100 height 12
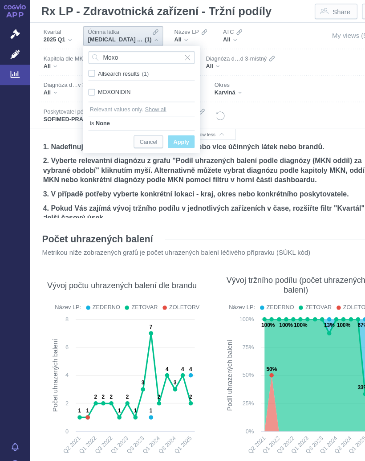
click at [85, 85] on div "MOXONIDIN Only" at bounding box center [133, 87] width 109 height 12
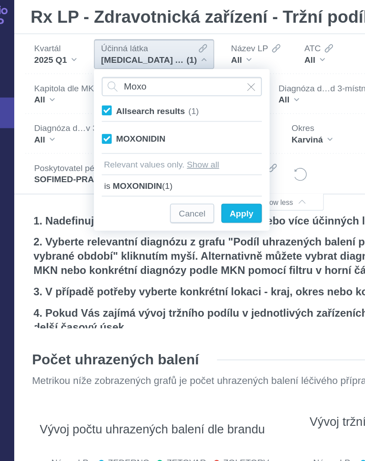
click at [0, 0] on span "Only" at bounding box center [0, 0] width 0 height 0
click at [164, 133] on span "Apply" at bounding box center [171, 133] width 15 height 11
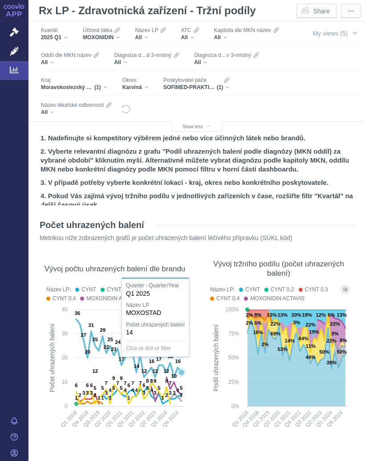
click at [182, 365] on icon at bounding box center [129, 349] width 106 height 58
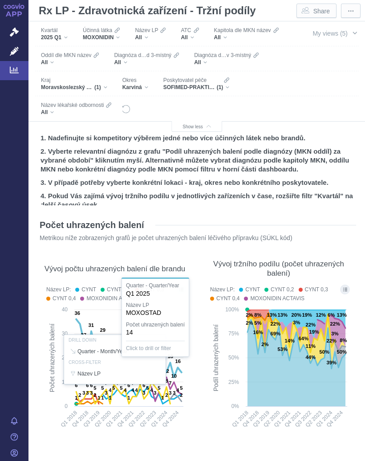
click at [202, 408] on div "Vývoj tržního podílu (počet uhrazených balení) Název LP: CYNT CYNT 0,2 CYNT 0,3…" at bounding box center [278, 345] width 155 height 192
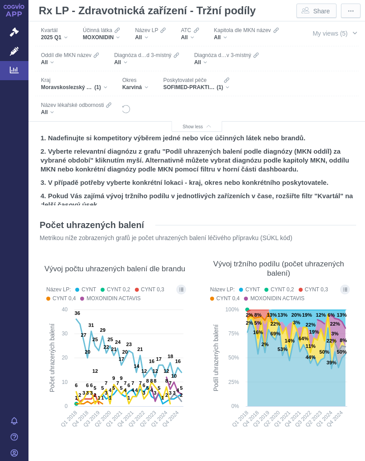
click at [120, 36] on div "MOXONIDIN" at bounding box center [101, 37] width 37 height 7
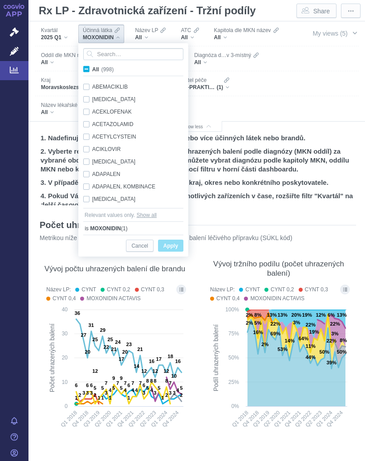
click at [90, 66] on label "All (998)" at bounding box center [100, 69] width 36 height 9
click at [92, 66] on input "All (998)" at bounding box center [95, 68] width 6 height 6
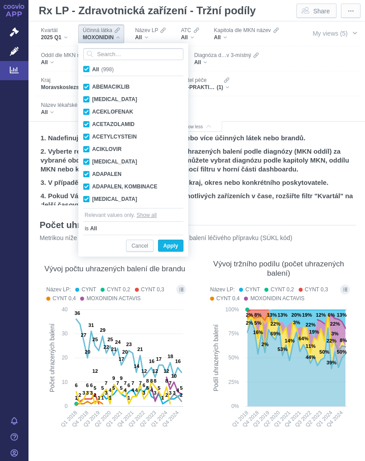
click at [92, 67] on span "All (998)" at bounding box center [102, 69] width 21 height 6
click at [92, 67] on input "All (998)" at bounding box center [95, 68] width 6 height 6
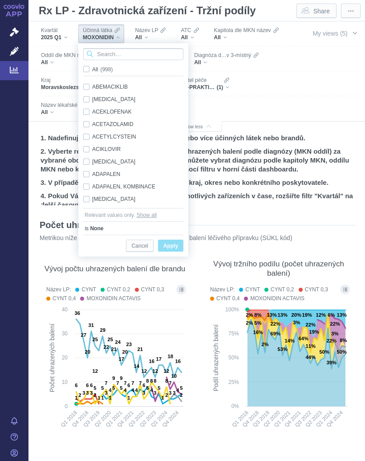
click at [117, 52] on input "Search attribute values" at bounding box center [133, 54] width 100 height 12
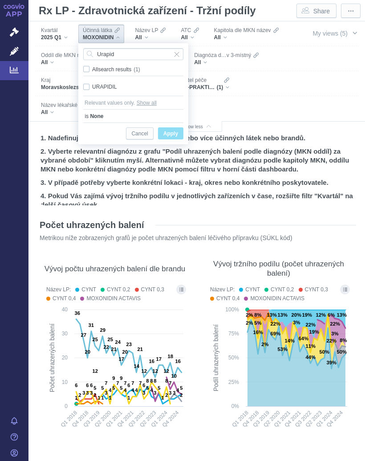
click at [87, 85] on div "URAPIDIL Only" at bounding box center [133, 87] width 109 height 12
click at [0, 0] on span "Only" at bounding box center [0, 0] width 0 height 0
click at [176, 129] on span "Apply" at bounding box center [171, 133] width 15 height 11
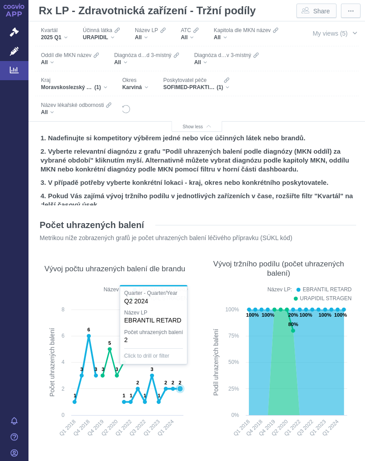
click at [180, 380] on text "2" at bounding box center [180, 382] width 3 height 5
click at [208, 393] on rect at bounding box center [279, 375] width 146 height 140
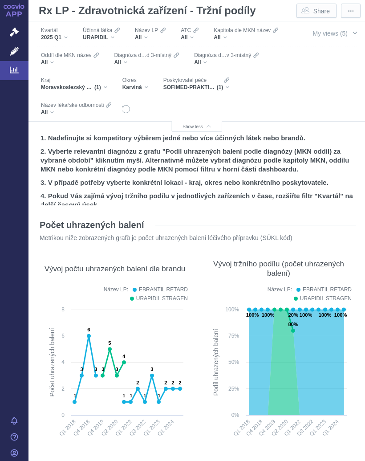
click at [110, 347] on icon at bounding box center [110, 349] width 4 height 4
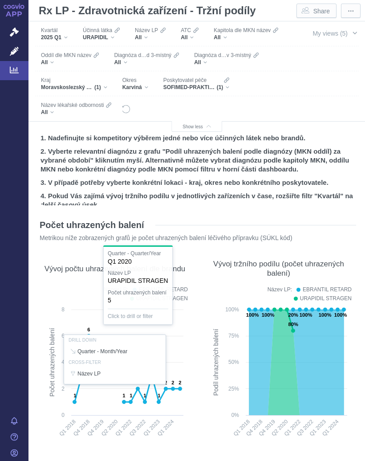
click at [112, 33] on span "Účinná látka" at bounding box center [97, 30] width 29 height 7
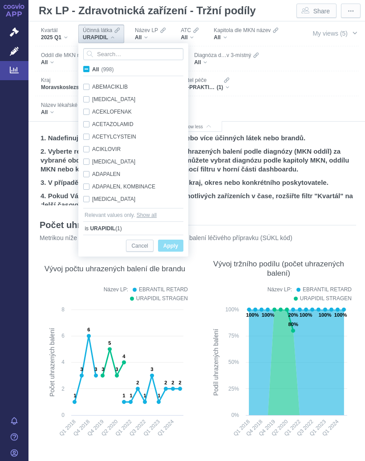
click at [92, 68] on span "All (998)" at bounding box center [102, 69] width 21 height 6
click at [92, 68] on input "All (998)" at bounding box center [95, 68] width 6 height 6
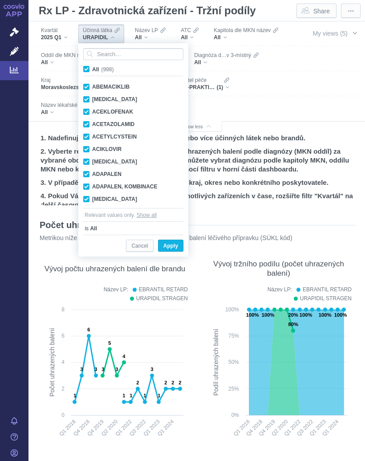
click at [90, 66] on label "All (998)" at bounding box center [100, 69] width 36 height 9
click at [92, 66] on input "All (998)" at bounding box center [95, 68] width 6 height 6
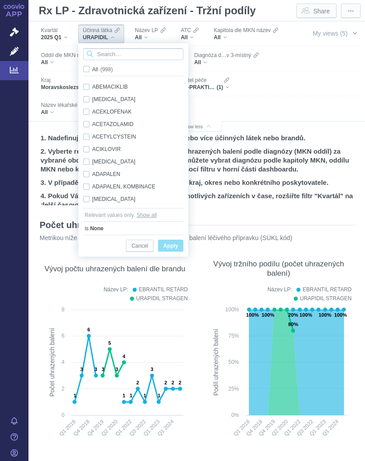
click at [121, 50] on input "Search attribute values" at bounding box center [133, 54] width 100 height 12
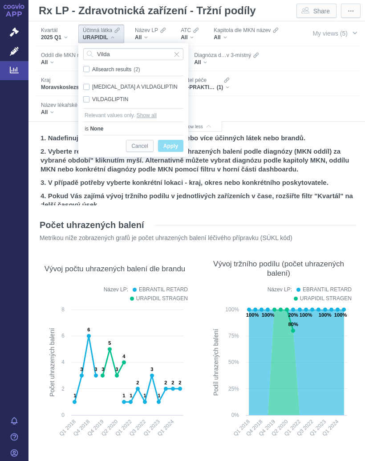
click at [90, 92] on div "[MEDICAL_DATA] A VILDAGLIPTIN Only" at bounding box center [133, 87] width 109 height 12
click at [88, 93] on div "[MEDICAL_DATA] A VILDAGLIPTIN Only" at bounding box center [133, 87] width 109 height 12
click at [92, 67] on span "All search results (2)" at bounding box center [116, 69] width 48 height 6
click at [92, 67] on input "All search results (2)" at bounding box center [95, 68] width 6 height 6
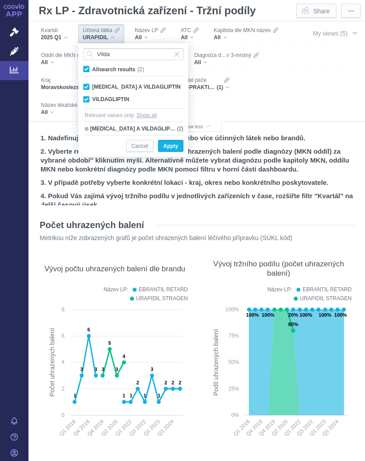
click at [174, 142] on span "Apply" at bounding box center [171, 146] width 15 height 11
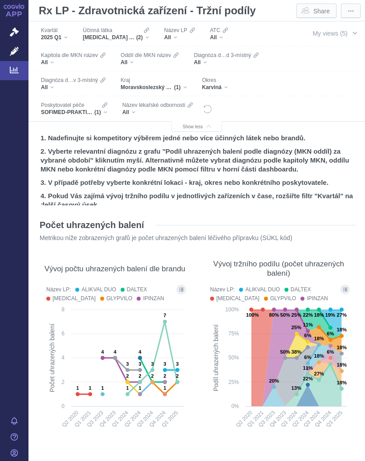
click at [152, 36] on div "Účinná látka METFORMIN A VILDAGLIPTIN, VILDAGLIPTIN (2)" at bounding box center [115, 34] width 75 height 19
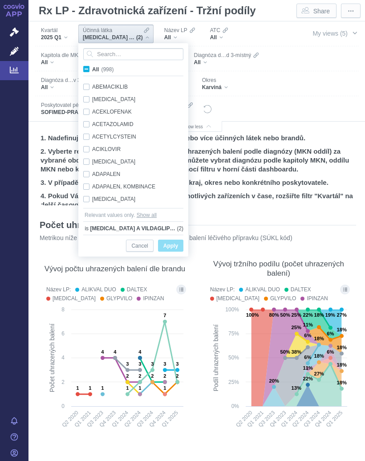
click at [92, 69] on span "All (998)" at bounding box center [102, 69] width 21 height 6
click at [92, 69] on input "All (998)" at bounding box center [95, 68] width 6 height 6
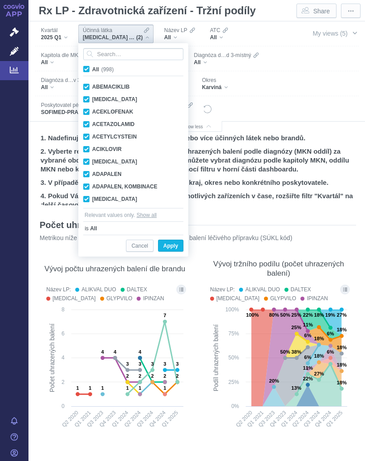
click at [90, 67] on label "All (998)" at bounding box center [100, 69] width 36 height 9
click at [92, 67] on input "All (998)" at bounding box center [95, 68] width 6 height 6
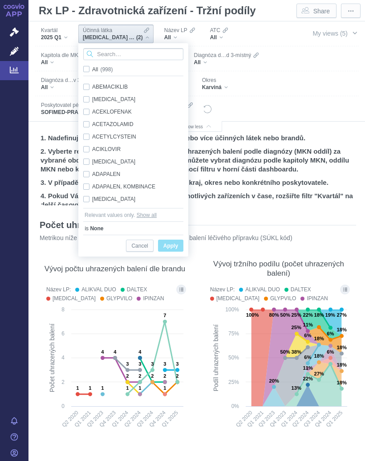
click at [114, 53] on input "Search attribute values" at bounding box center [133, 54] width 100 height 12
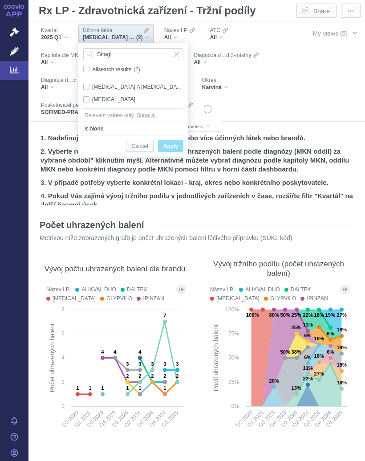
click at [86, 66] on label "All search results (2)" at bounding box center [113, 69] width 63 height 9
click at [92, 66] on input "All search results (2)" at bounding box center [95, 68] width 6 height 6
click at [175, 141] on span "Apply" at bounding box center [171, 146] width 15 height 11
